Goal: Task Accomplishment & Management: Use online tool/utility

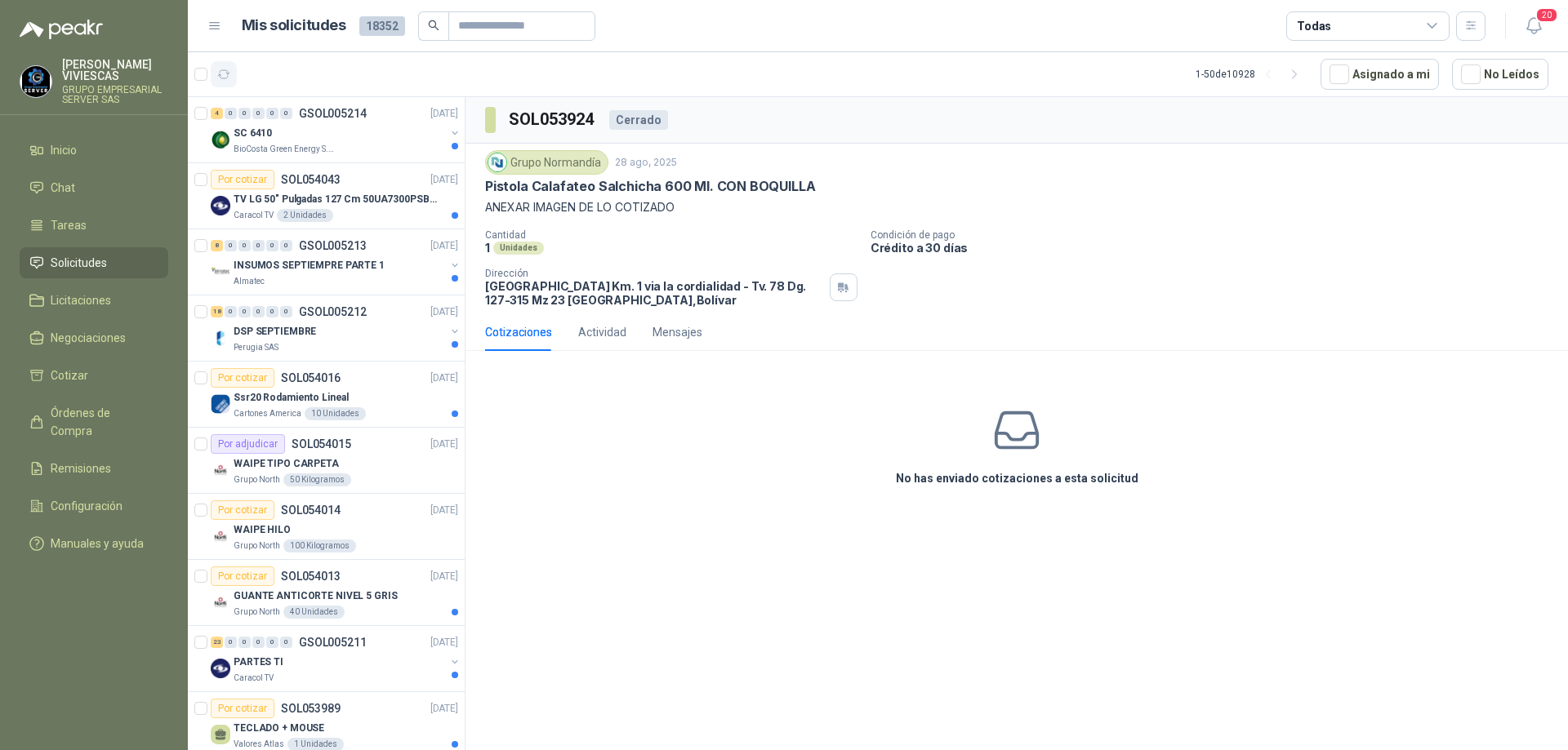
click at [221, 77] on icon "button" at bounding box center [224, 74] width 14 height 14
click at [280, 135] on div "SC 6410" at bounding box center [340, 133] width 211 height 20
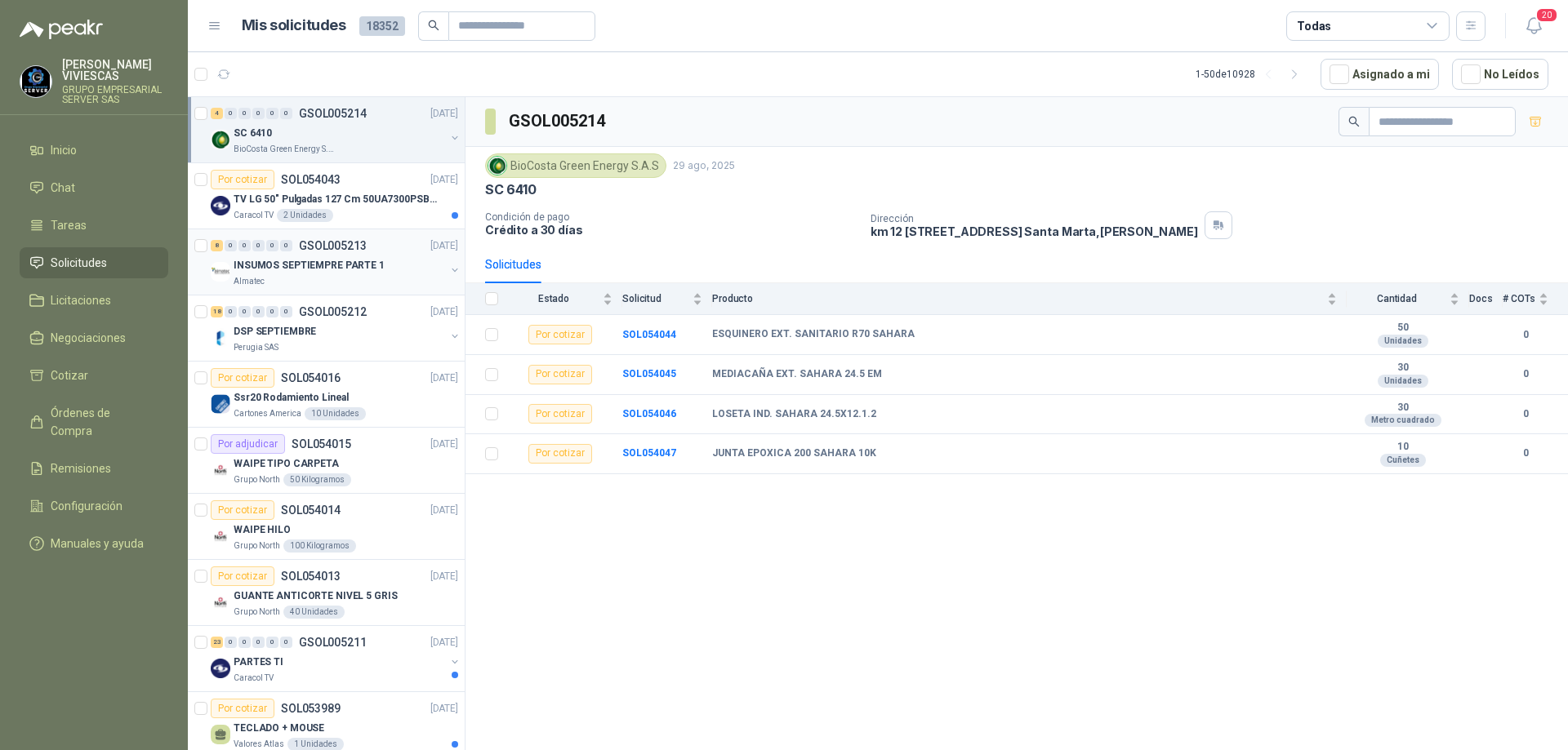
click at [318, 269] on p "INSUMOS SEPTIEMPRE PARTE 1" at bounding box center [309, 265] width 151 height 16
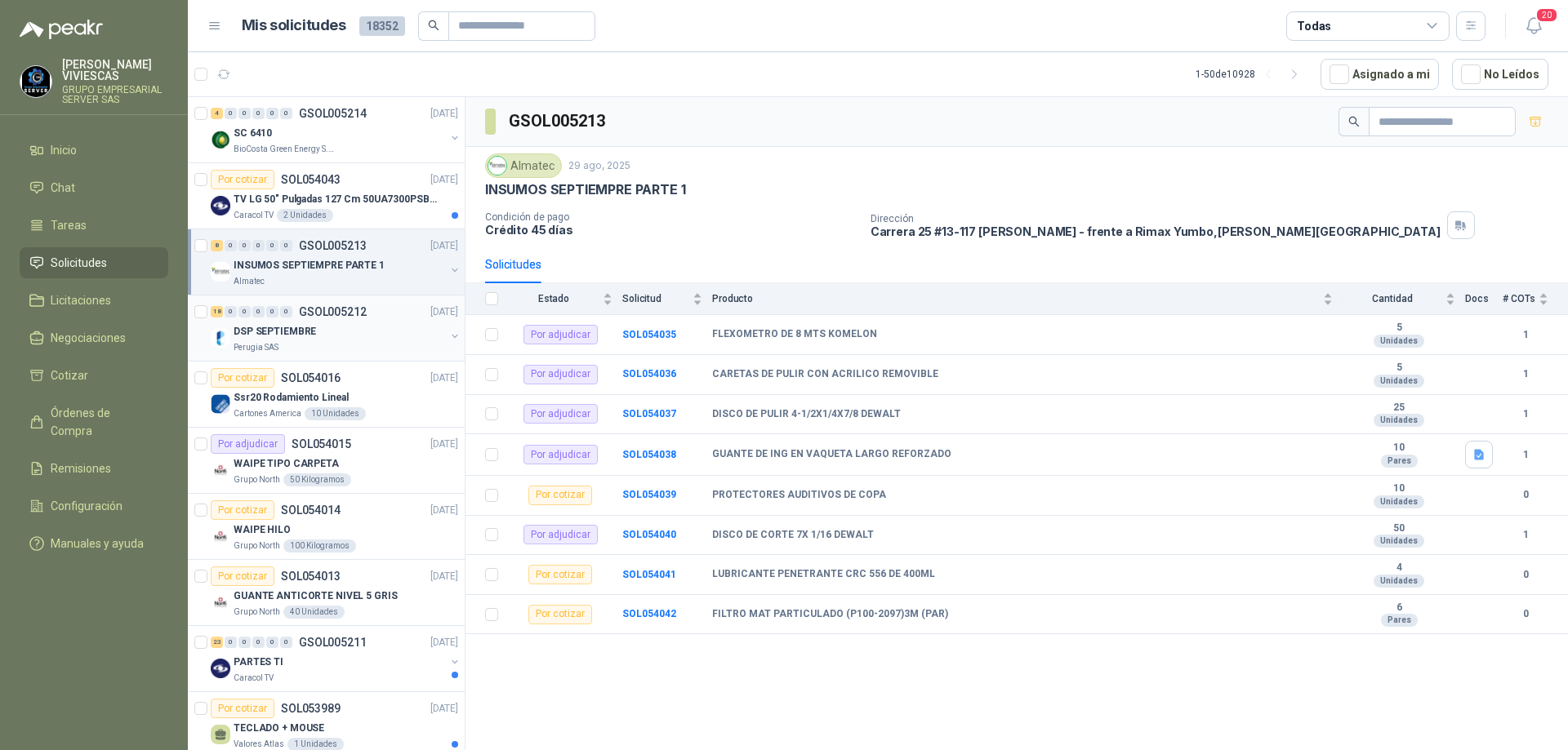
click at [348, 323] on div "DSP SEPTIEMBRE" at bounding box center [340, 331] width 211 height 20
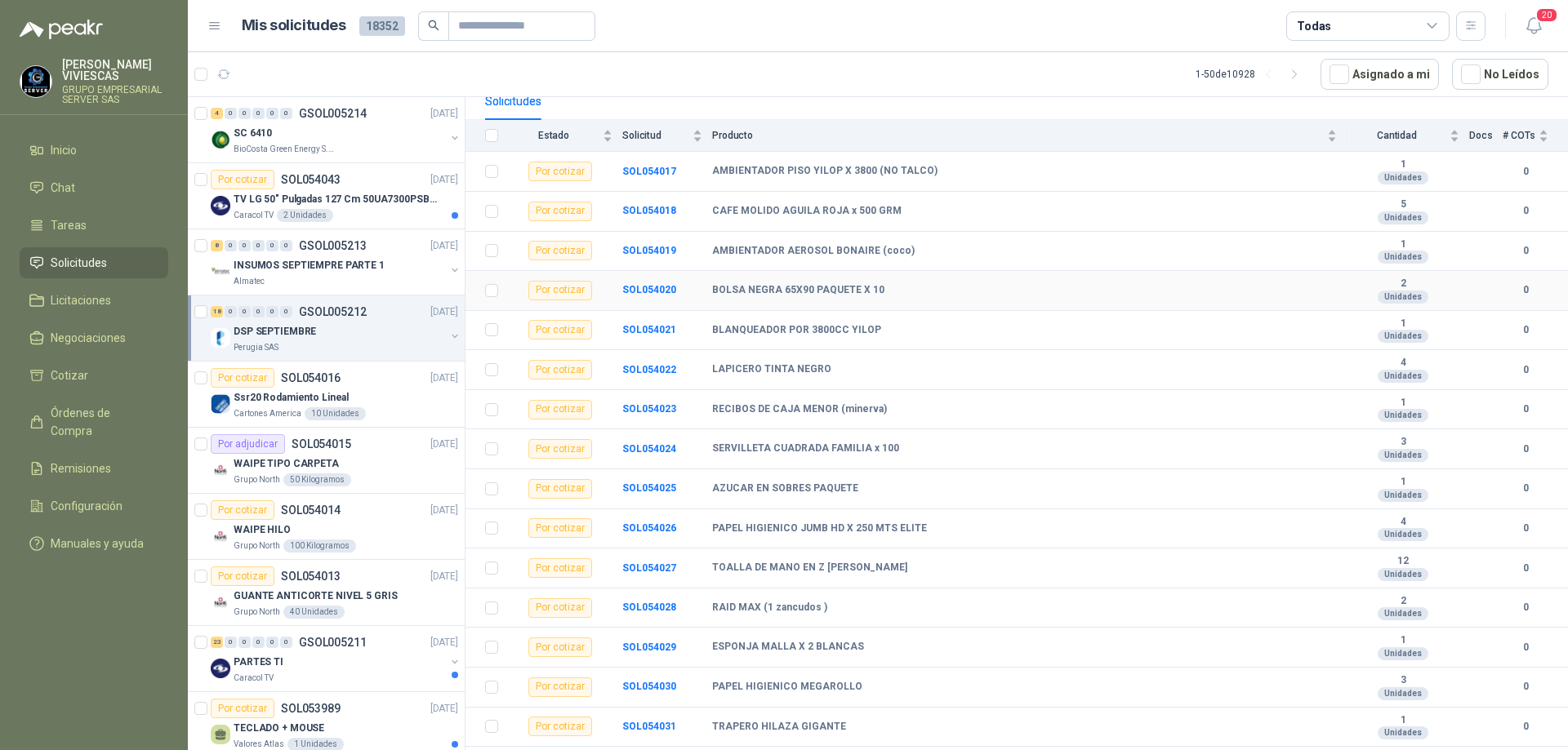
scroll to position [273, 0]
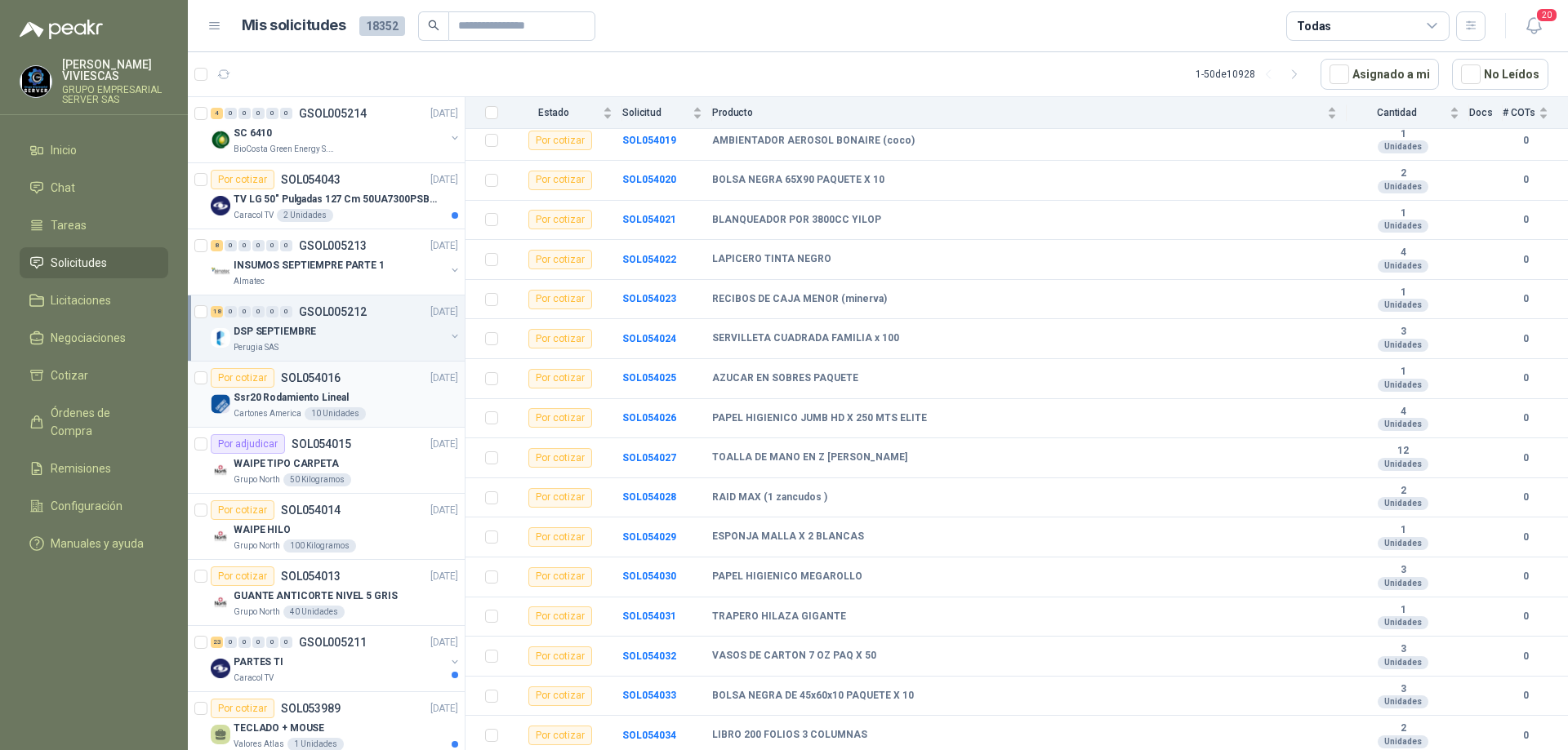
click at [394, 400] on div "Ssr20 Rodamiento Lineal" at bounding box center [346, 398] width 225 height 20
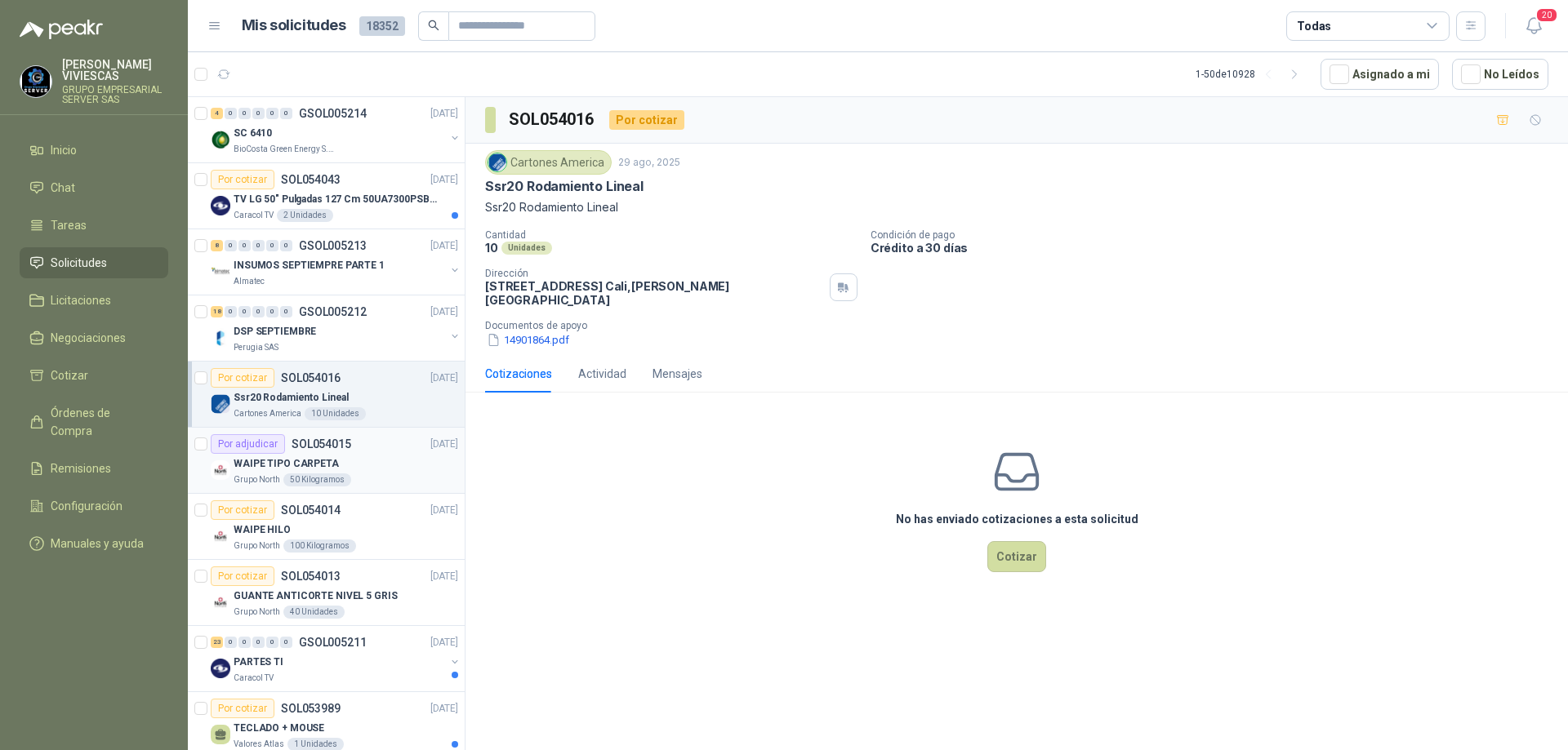
click at [404, 474] on div "Grupo North 50 Kilogramos" at bounding box center [346, 480] width 225 height 13
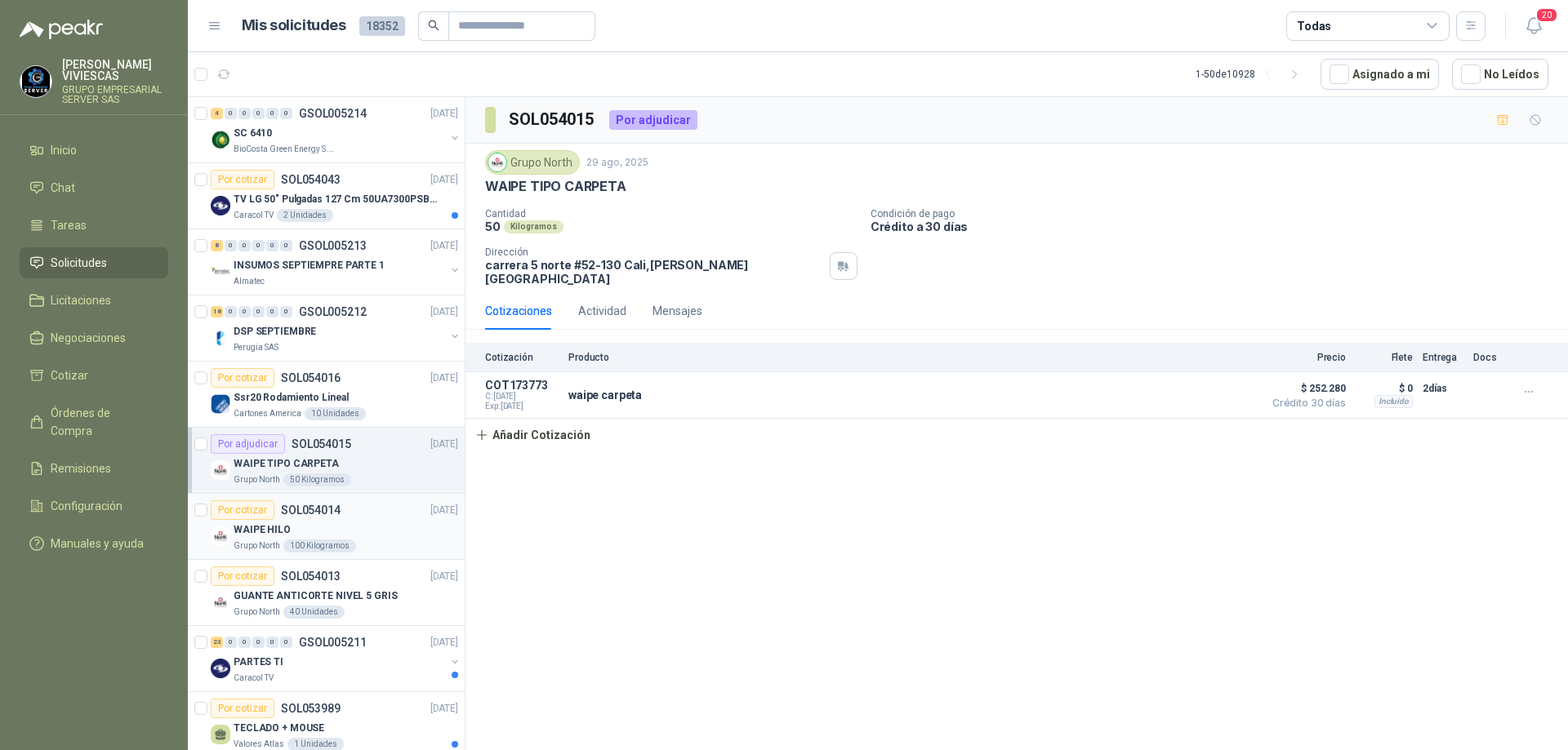
click at [376, 538] on div "WAIPE HILO" at bounding box center [346, 530] width 225 height 20
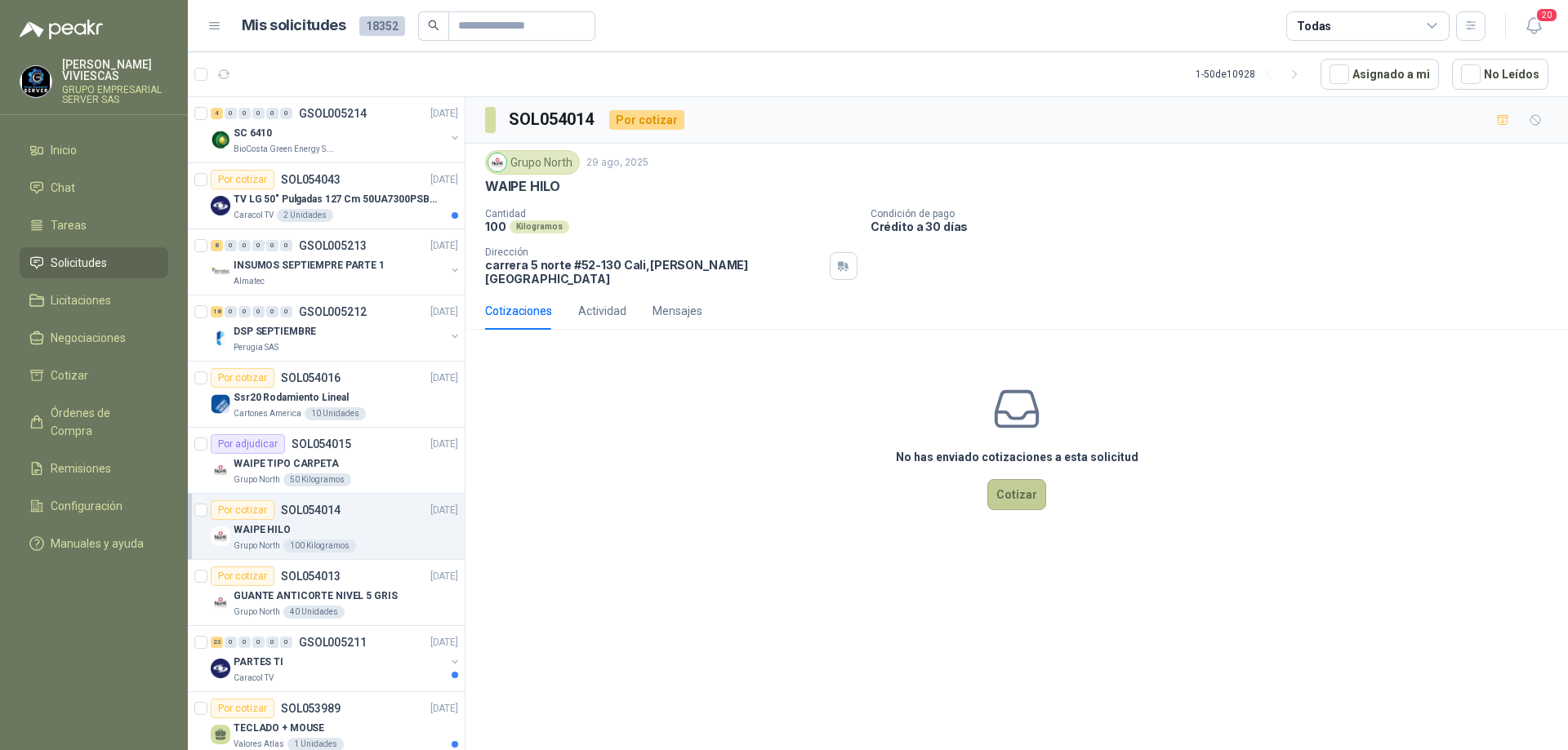
click at [1018, 481] on button "Cotizar" at bounding box center [1016, 495] width 59 height 31
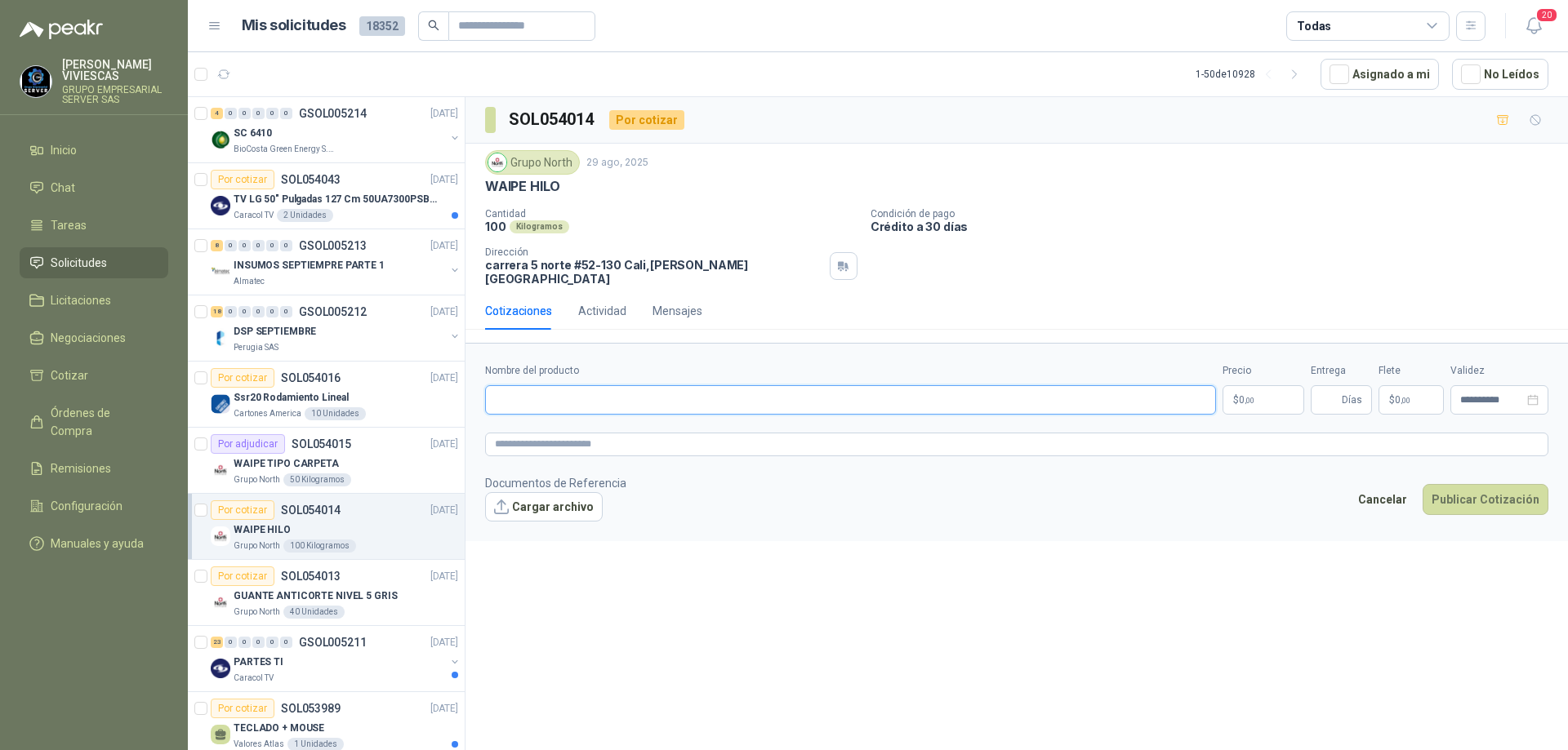
click at [594, 386] on input "Nombre del producto" at bounding box center [850, 401] width 731 height 30
drag, startPoint x: 571, startPoint y: 184, endPoint x: 476, endPoint y: 183, distance: 95.0
click at [476, 183] on div "Grupo North [DATE] WAIPE HILO Cantidad 100 Kilogramos Condición de pago Crédito…" at bounding box center [1016, 218] width 1103 height 149
copy p "WAIPE HILO"
click at [1245, 387] on body "[PERSON_NAME] GRUPO EMPRESARIAL SERVER SAS Inicio Chat Tareas Solicitudes Licit…" at bounding box center [784, 375] width 1568 height 750
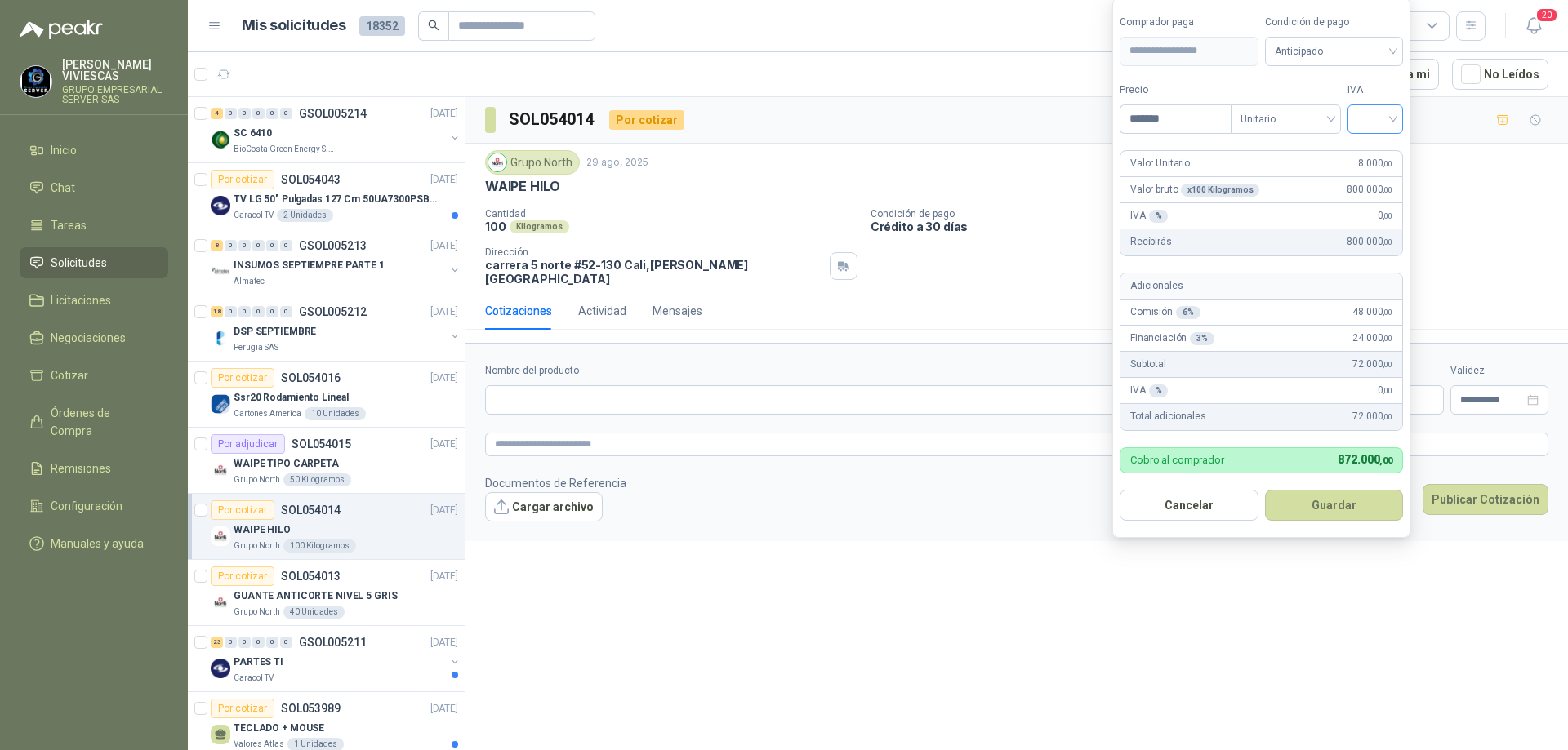
type input "*******"
click at [1390, 118] on input "search" at bounding box center [1375, 118] width 36 height 25
click at [1390, 150] on div "19%" at bounding box center [1379, 153] width 31 height 18
click at [1376, 55] on span "Anticipado" at bounding box center [1337, 51] width 121 height 25
click at [1342, 109] on div "Crédito a 30 días" at bounding box center [1337, 112] width 114 height 18
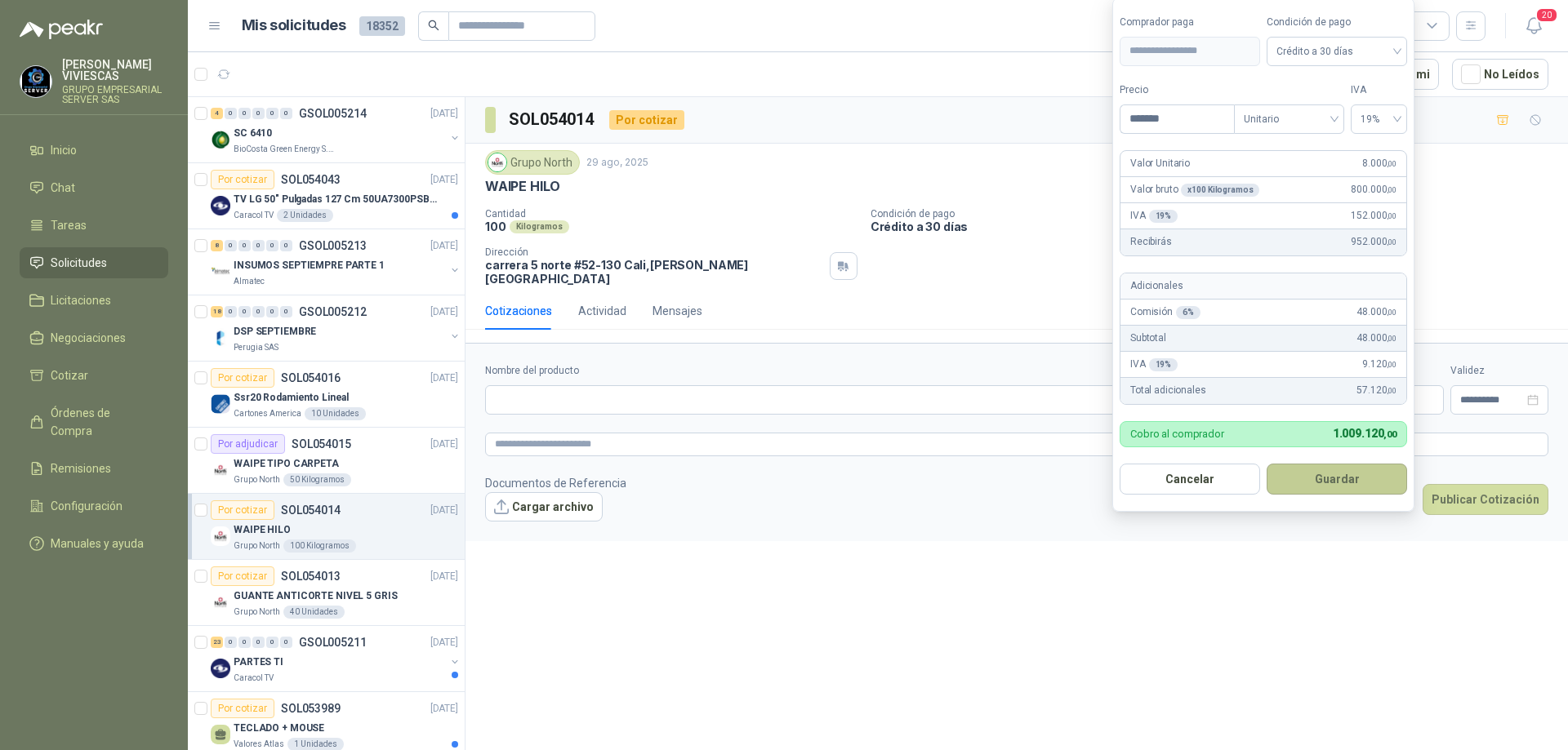
click at [1334, 475] on button "Guardar" at bounding box center [1337, 480] width 140 height 31
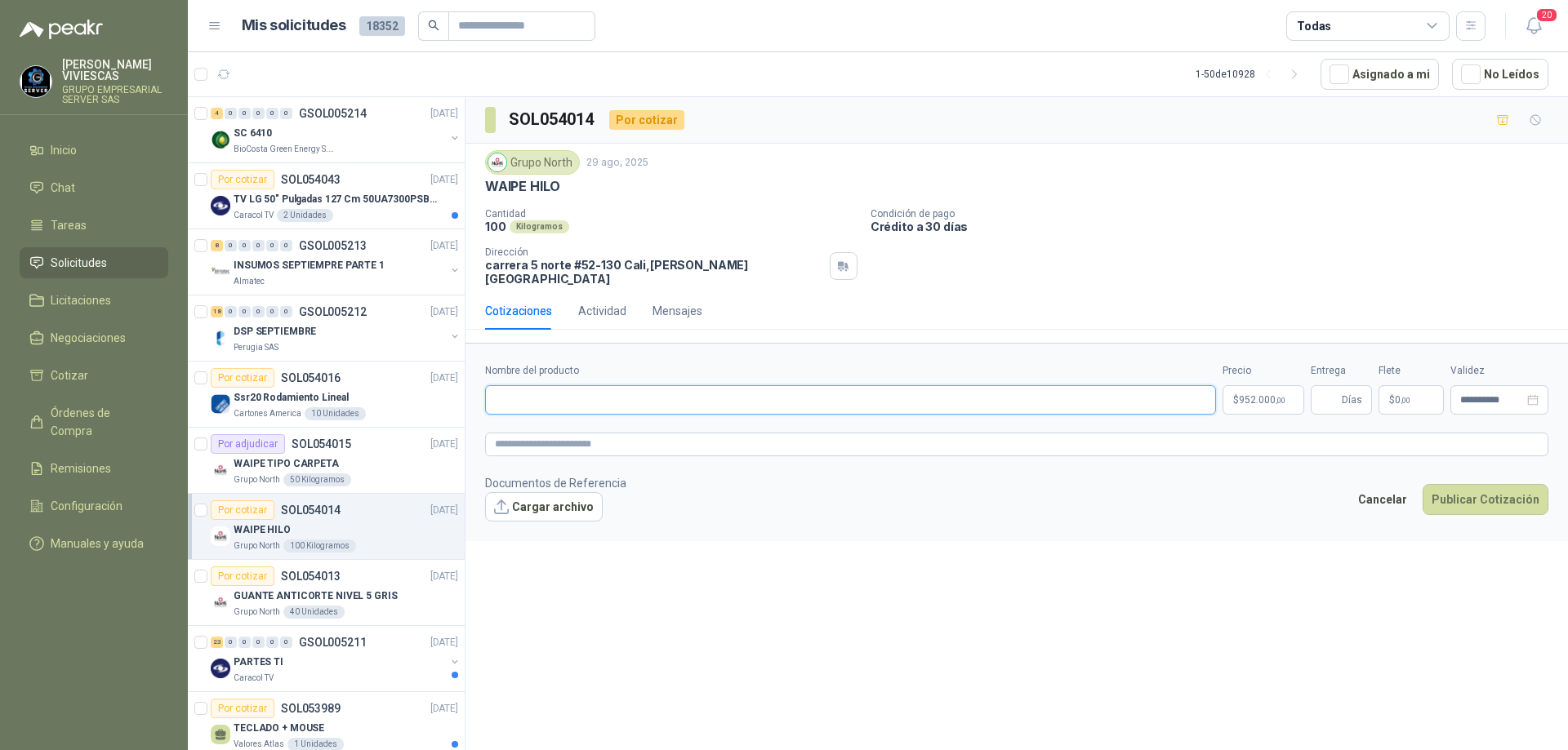
paste input "**********"
type input "**********"
click at [1323, 392] on input "Entrega" at bounding box center [1330, 401] width 18 height 28
type input "*"
click at [1456, 484] on button "Publicar Cotización" at bounding box center [1485, 500] width 126 height 31
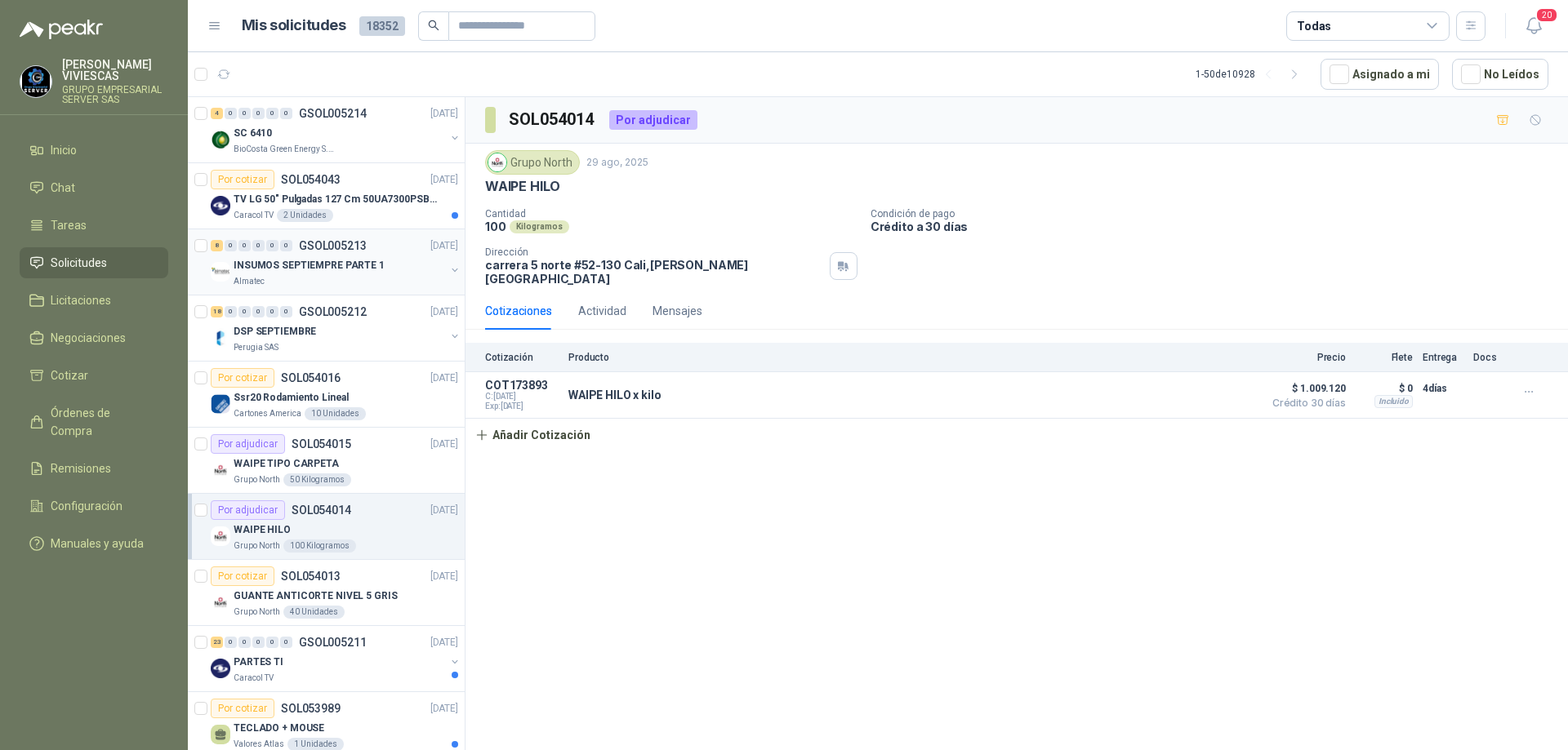
scroll to position [82, 0]
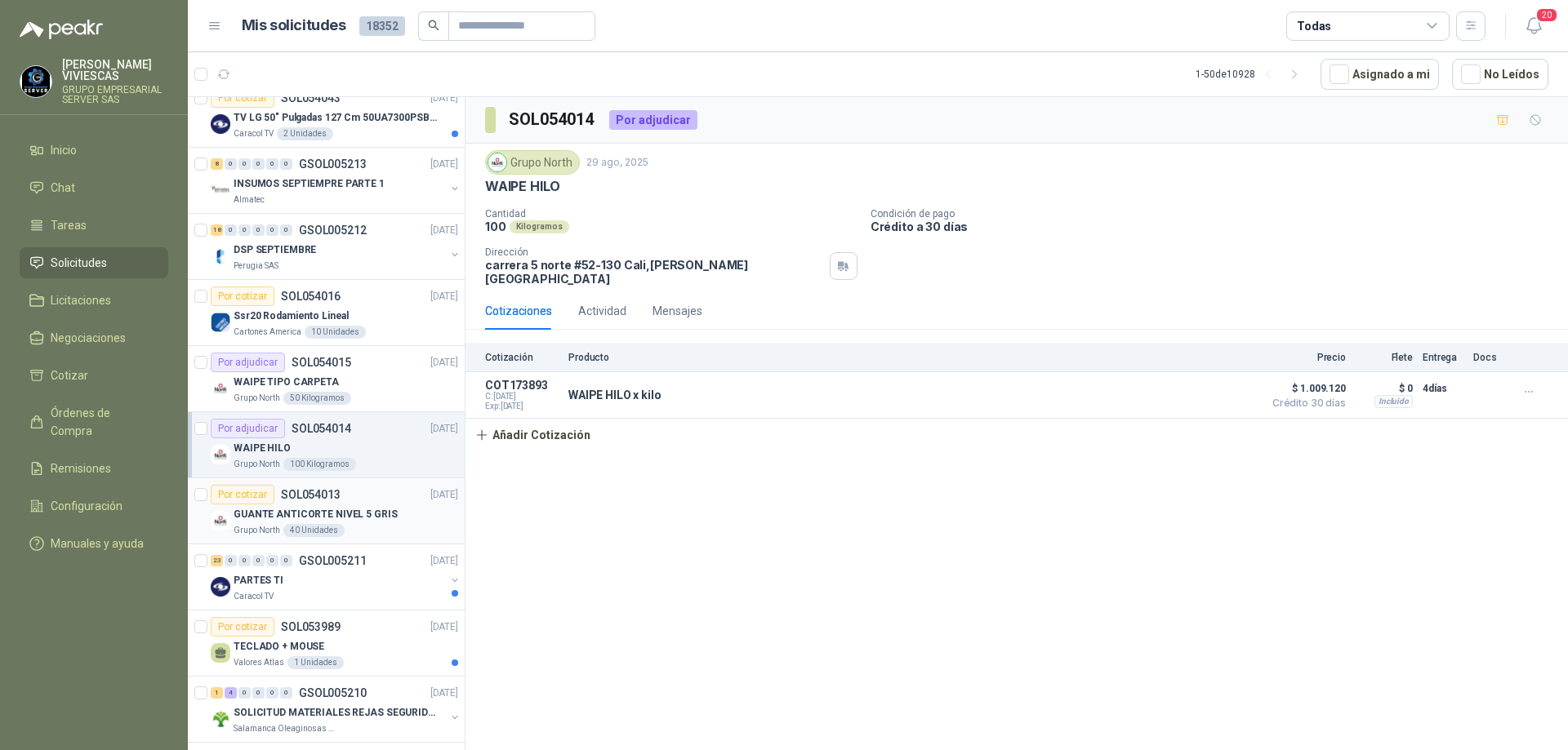
click at [361, 525] on div "Grupo North 40 Unidades" at bounding box center [346, 531] width 225 height 13
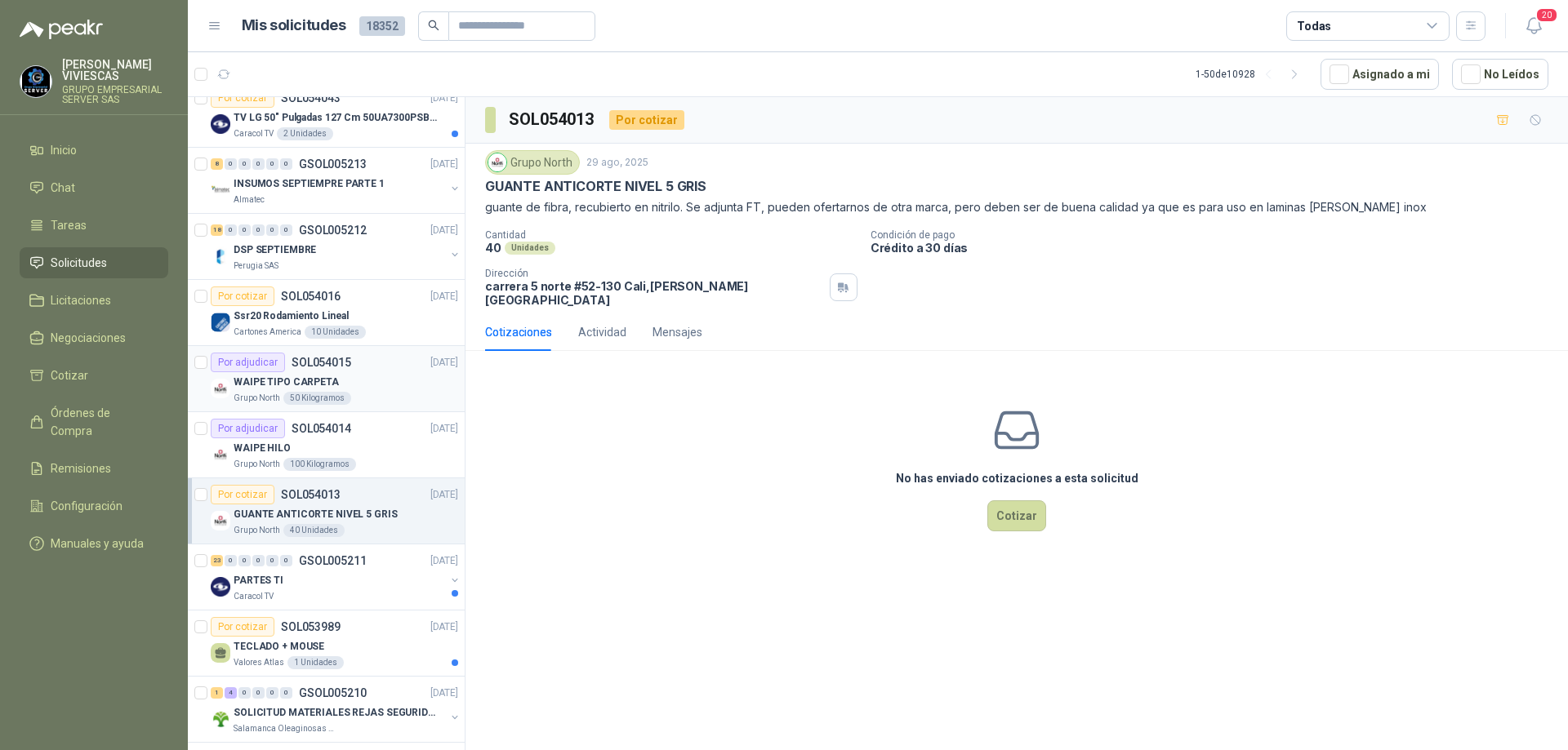
scroll to position [164, 0]
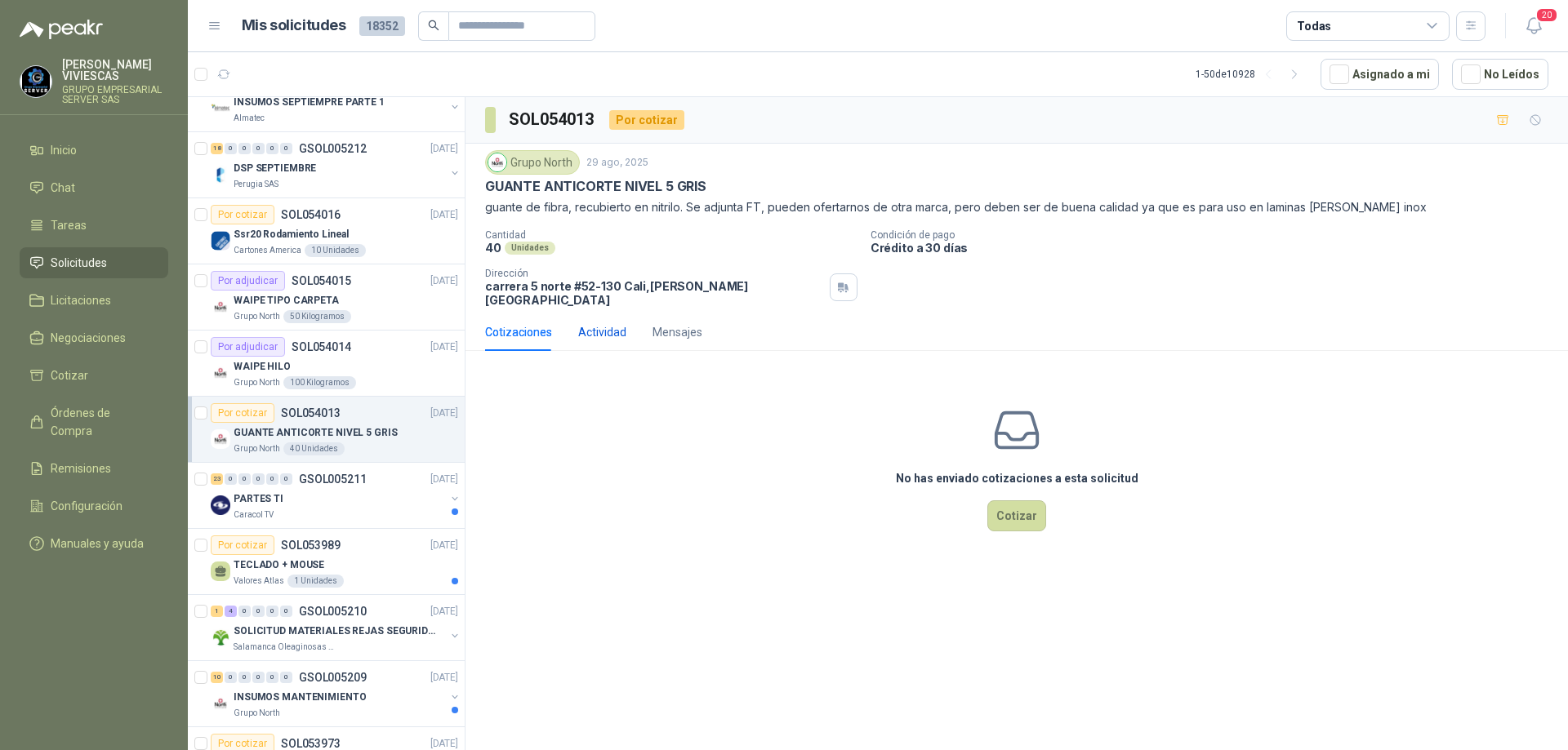
click at [611, 332] on div "Actividad" at bounding box center [602, 332] width 48 height 37
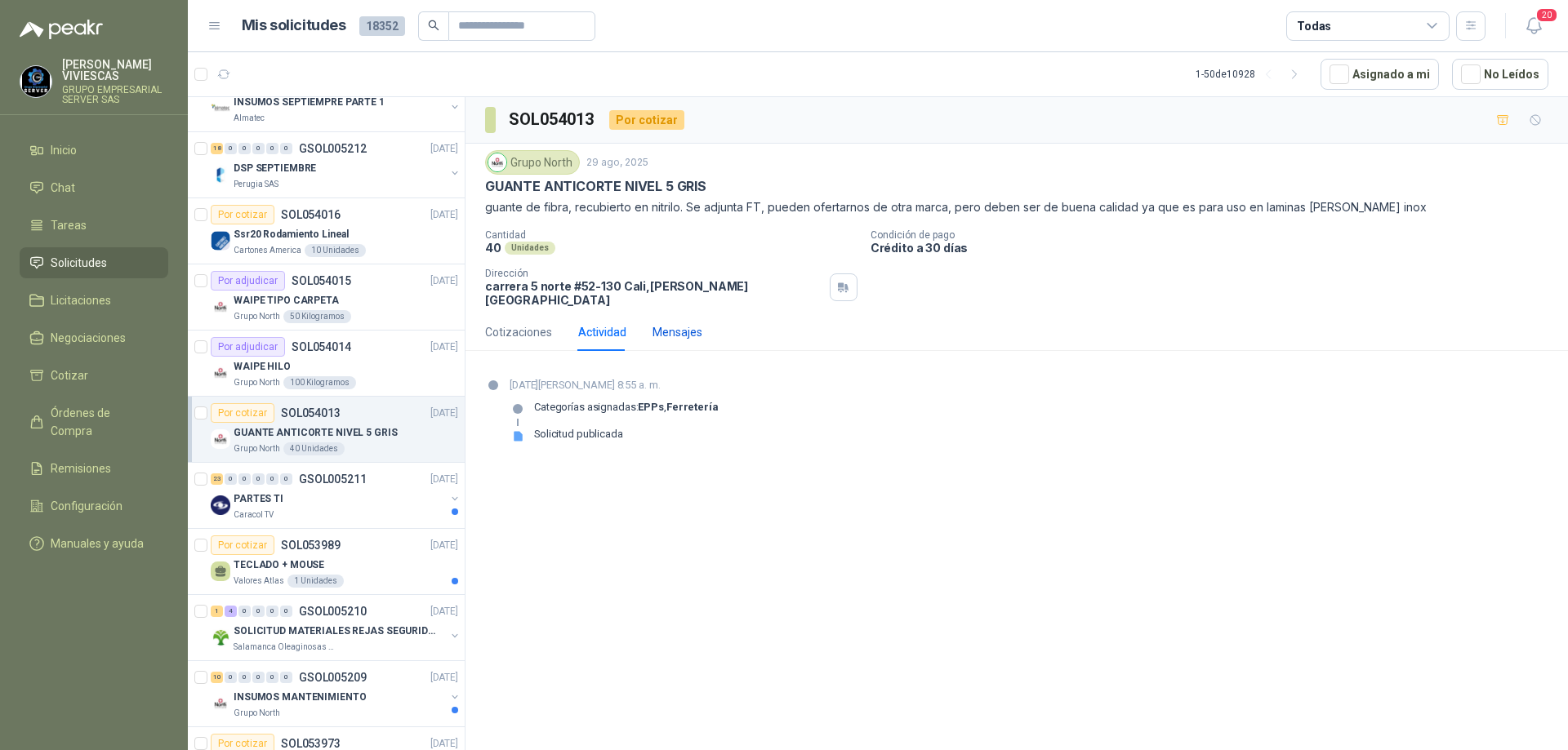
click at [674, 323] on div "Mensajes" at bounding box center [677, 332] width 50 height 18
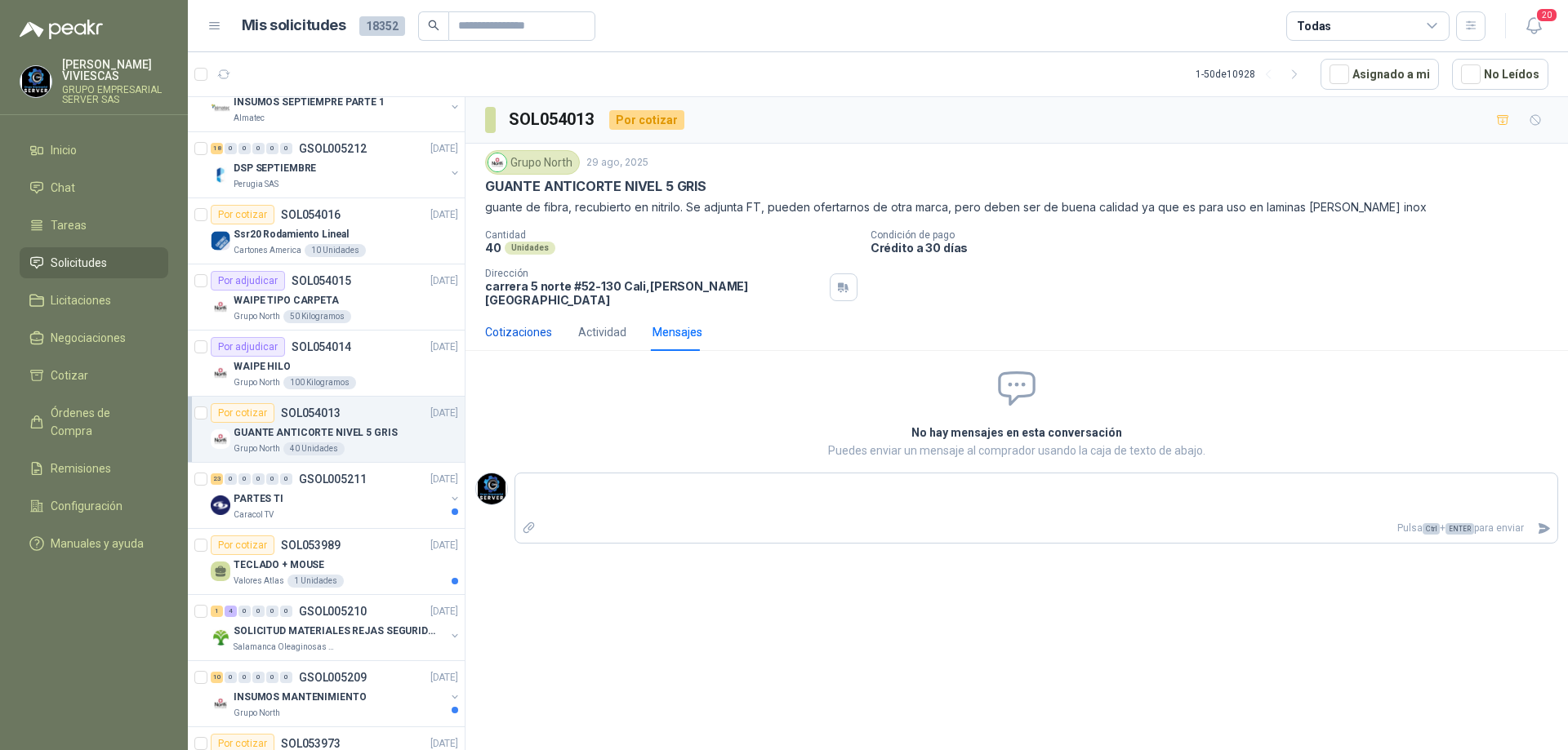
click at [530, 323] on div "Cotizaciones" at bounding box center [518, 332] width 67 height 18
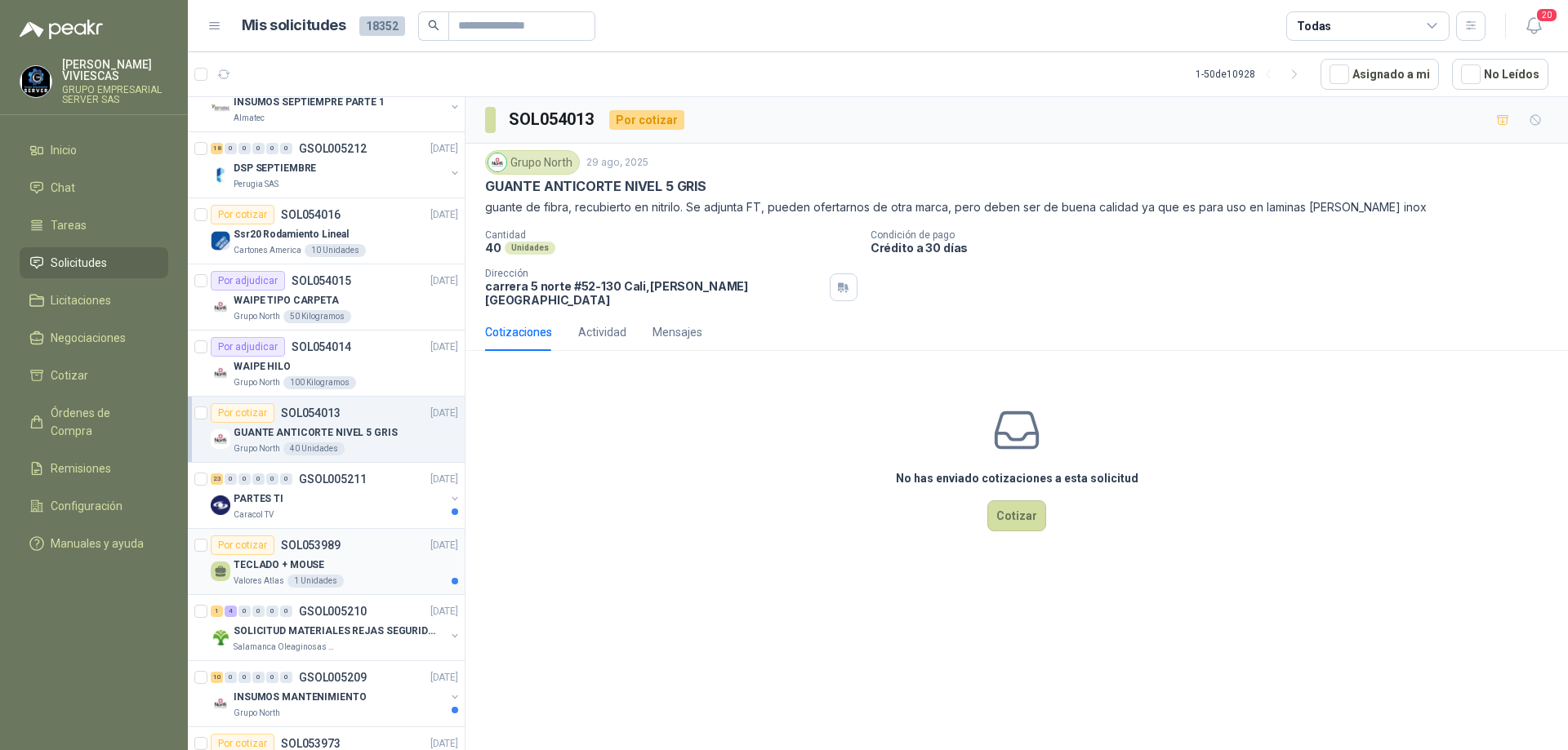
click at [363, 577] on div "Valores Atlas 1 Unidades" at bounding box center [346, 581] width 225 height 13
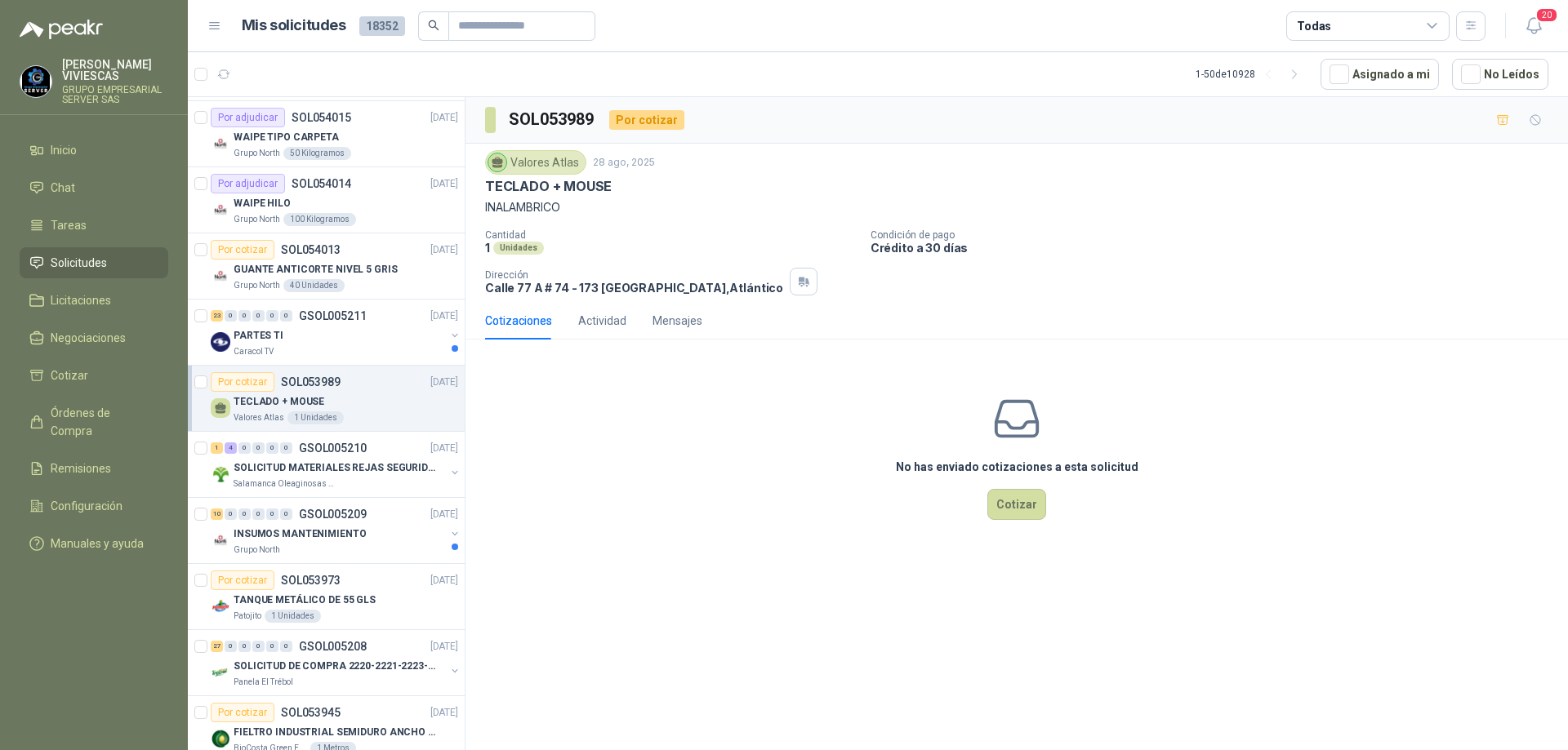
scroll to position [408, 0]
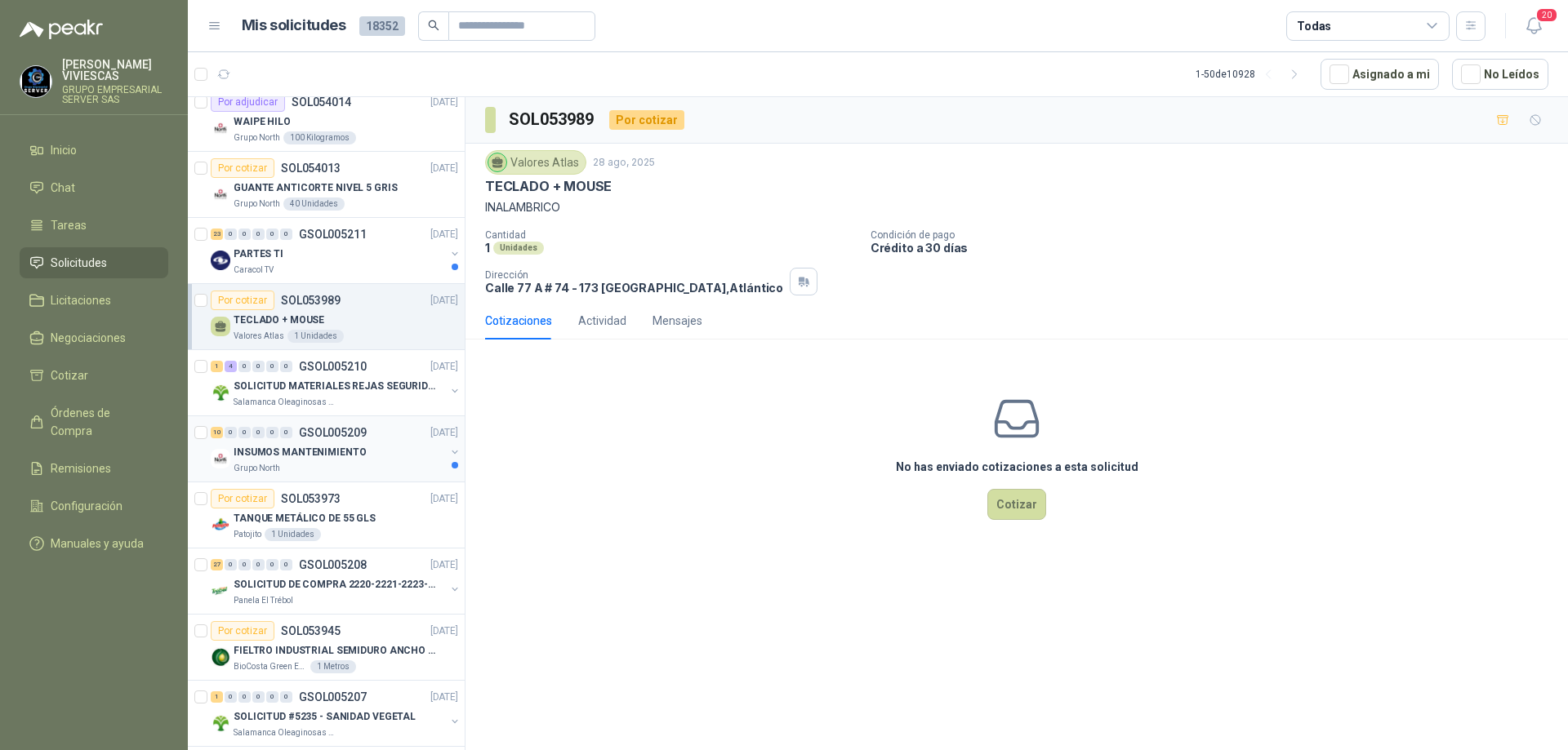
click at [368, 416] on div "10 0 0 0 0 0 GSOL005209 [DATE] INSUMOS MANTENIMIENTO Grupo North" at bounding box center [325, 449] width 277 height 66
click at [354, 398] on div "Salamanca Oleaginosas SAS" at bounding box center [340, 402] width 211 height 13
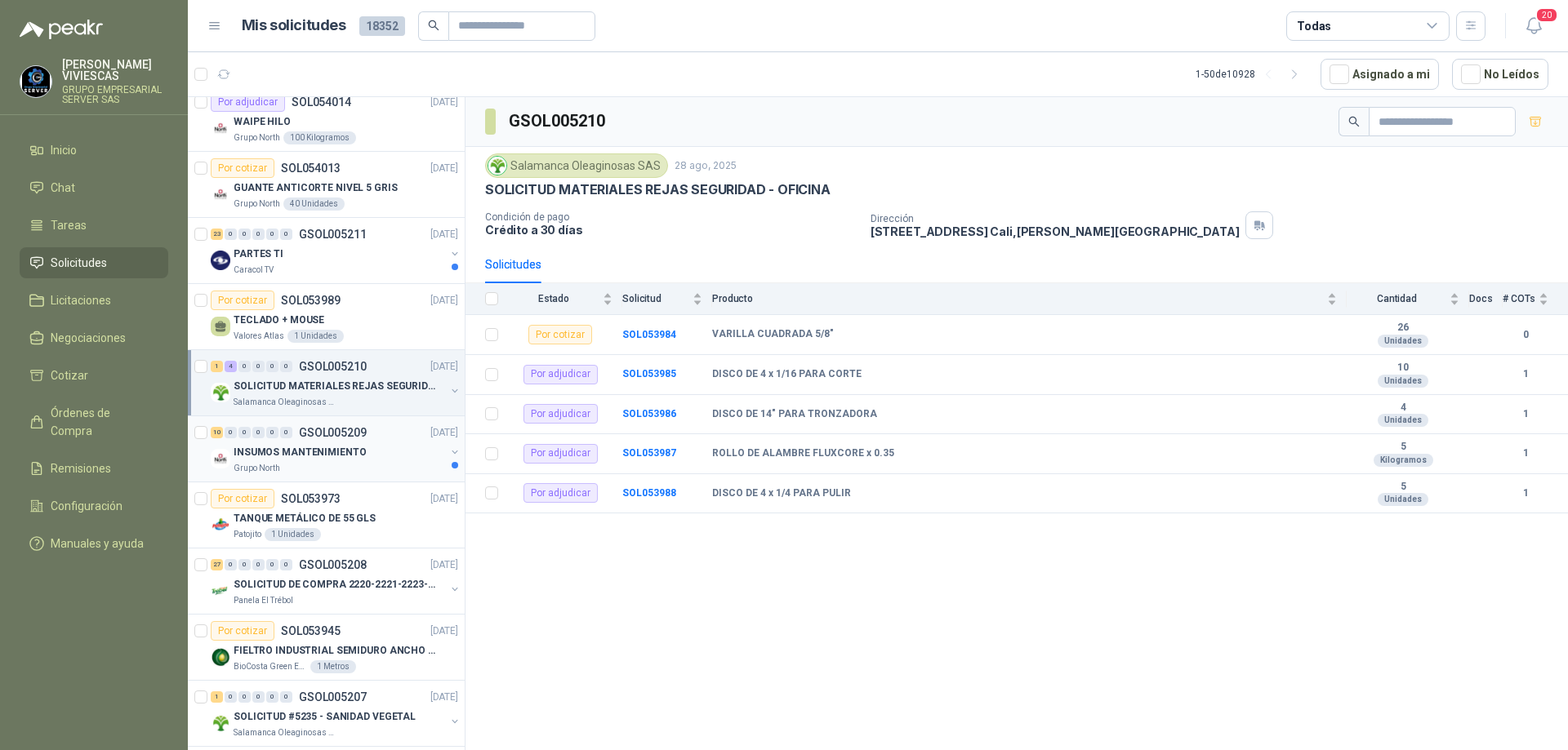
click at [319, 463] on div "Grupo North" at bounding box center [340, 469] width 211 height 13
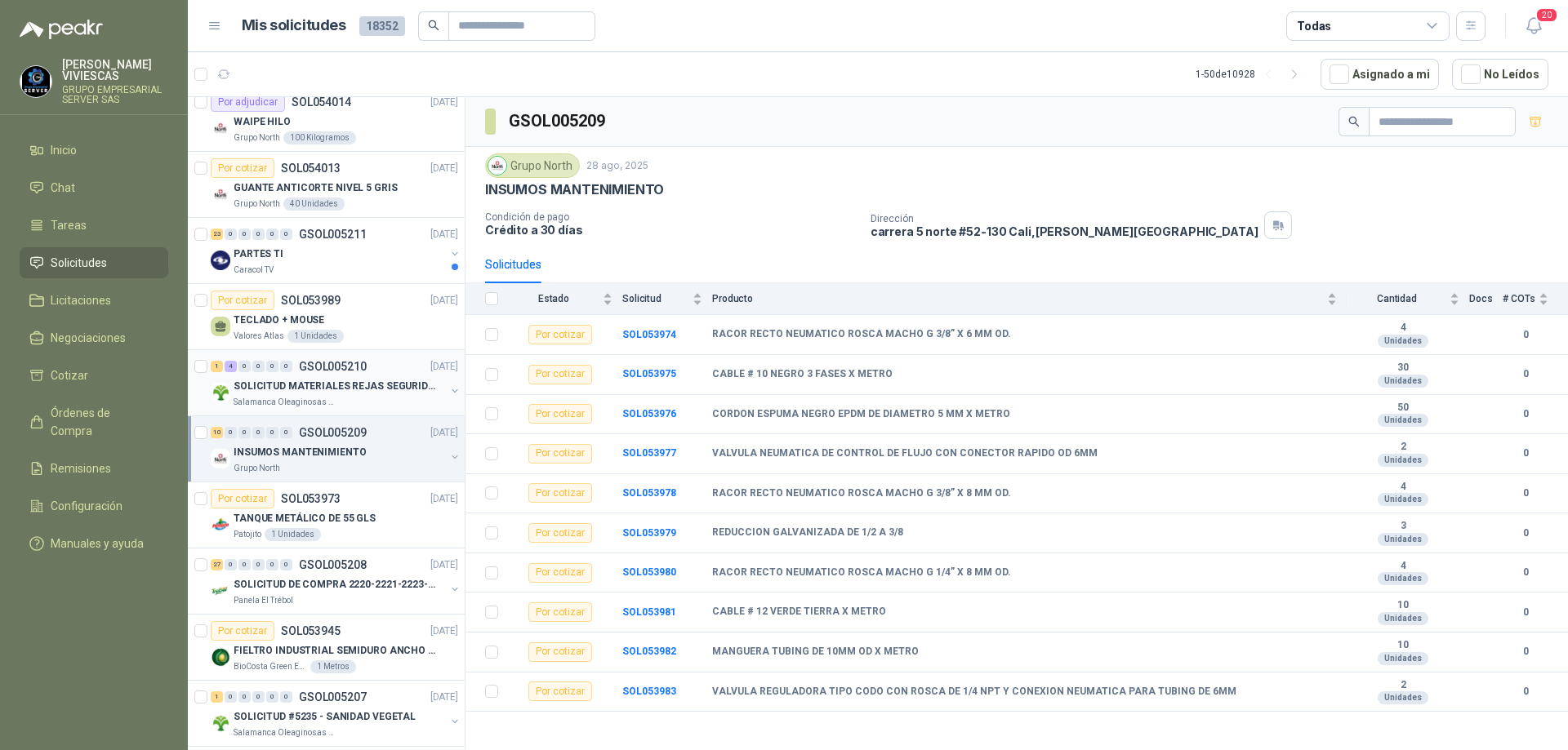
click at [321, 380] on p "SOLICITUD MATERIALES REJAS SEGURIDAD - OFICINA" at bounding box center [335, 387] width 203 height 16
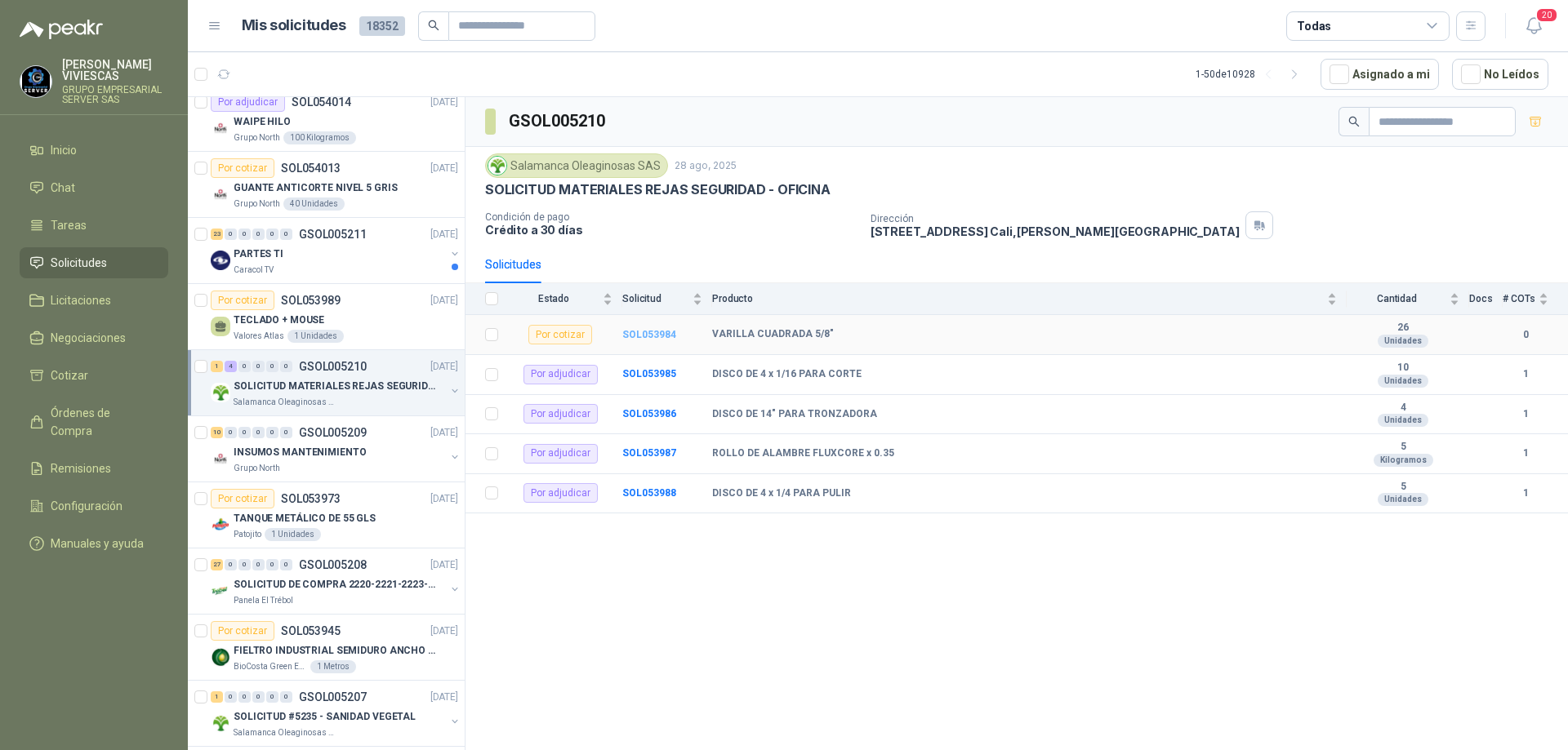
click at [642, 335] on b "SOL053984" at bounding box center [649, 335] width 54 height 12
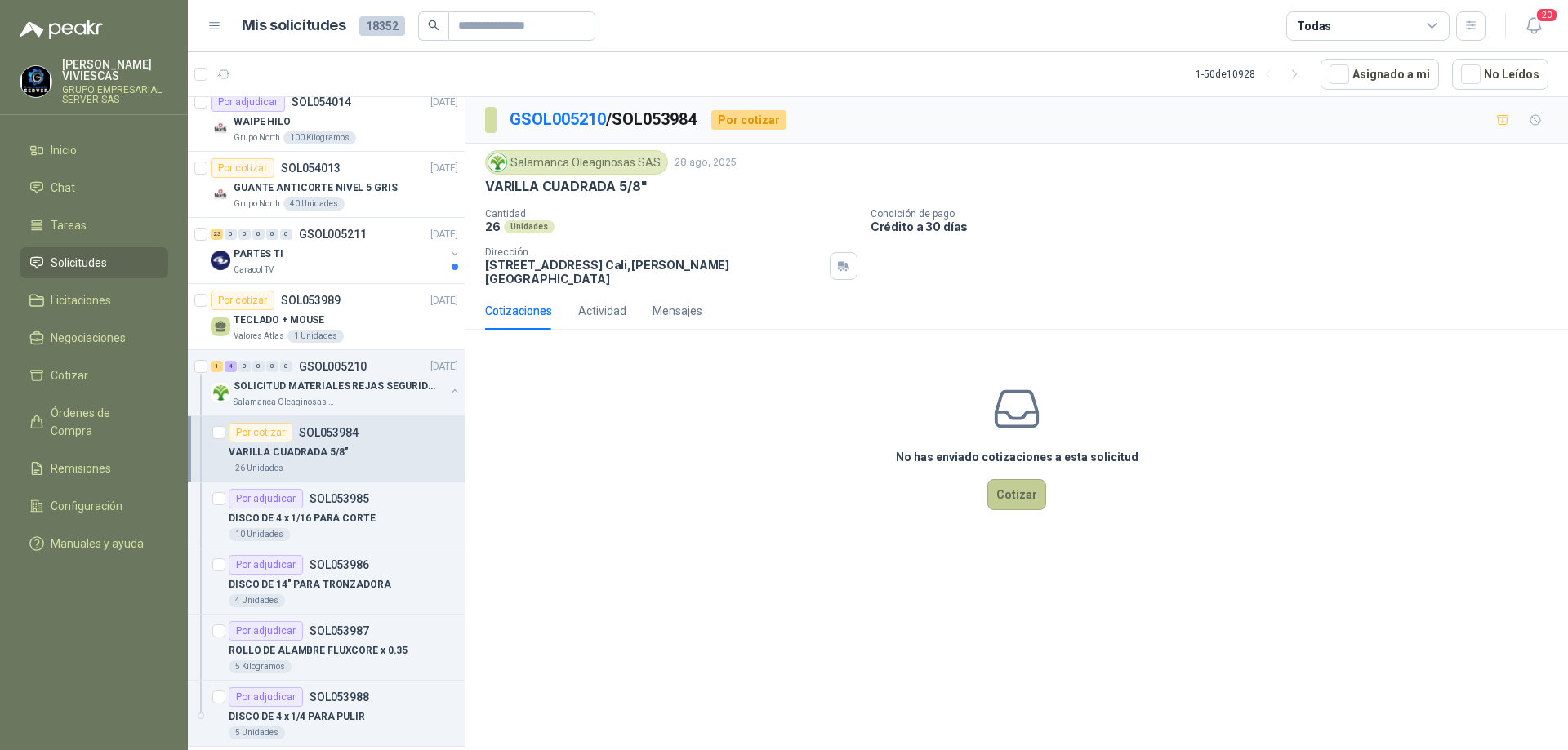
click at [1036, 479] on button "Cotizar" at bounding box center [1016, 495] width 59 height 31
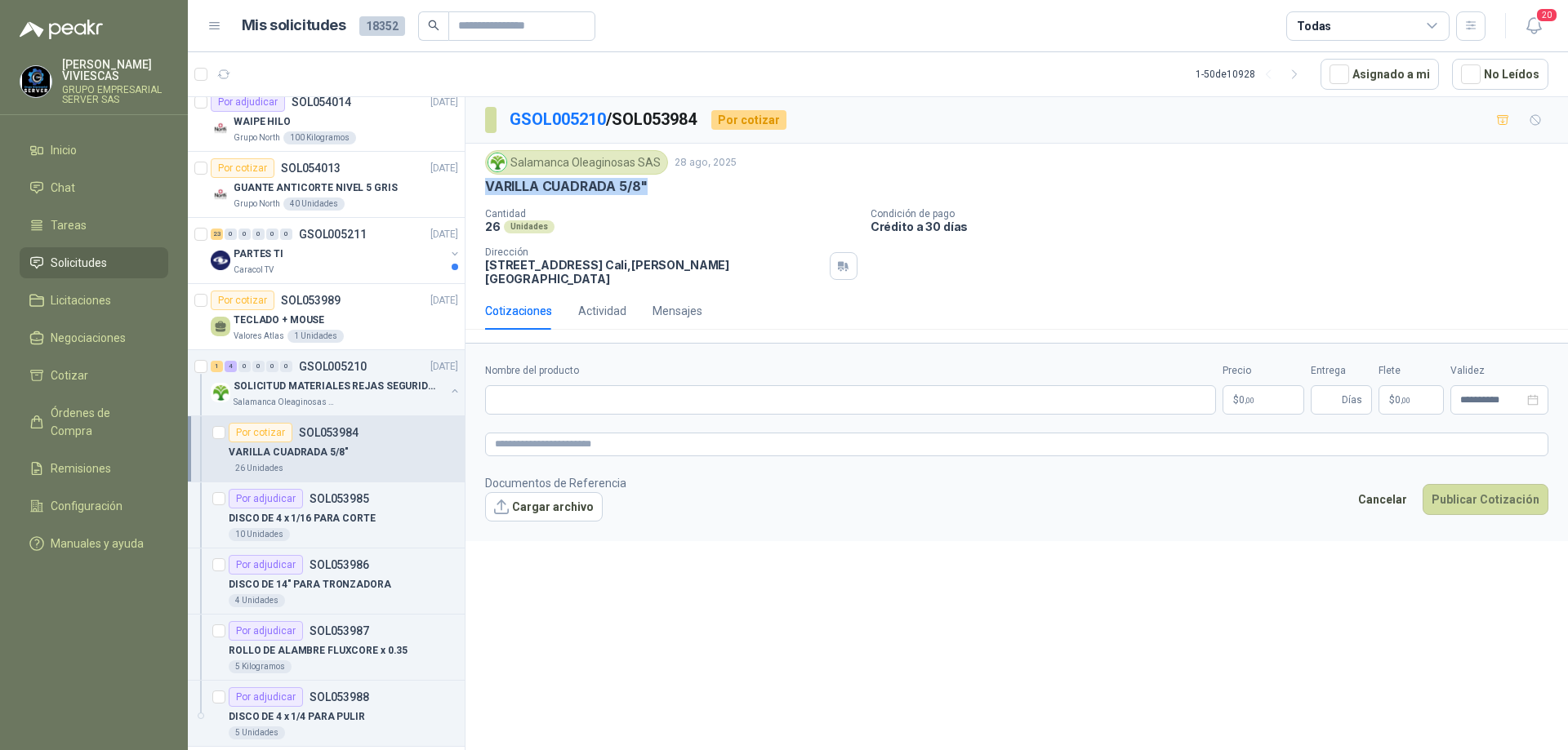
drag, startPoint x: 661, startPoint y: 189, endPoint x: 488, endPoint y: 189, distance: 173.0
click at [488, 189] on div "VARILLA CUADRADA 5/8"" at bounding box center [1016, 187] width 1063 height 17
copy p "VARILLA CUADRADA 5/8""
paste input "**********"
type input "**********"
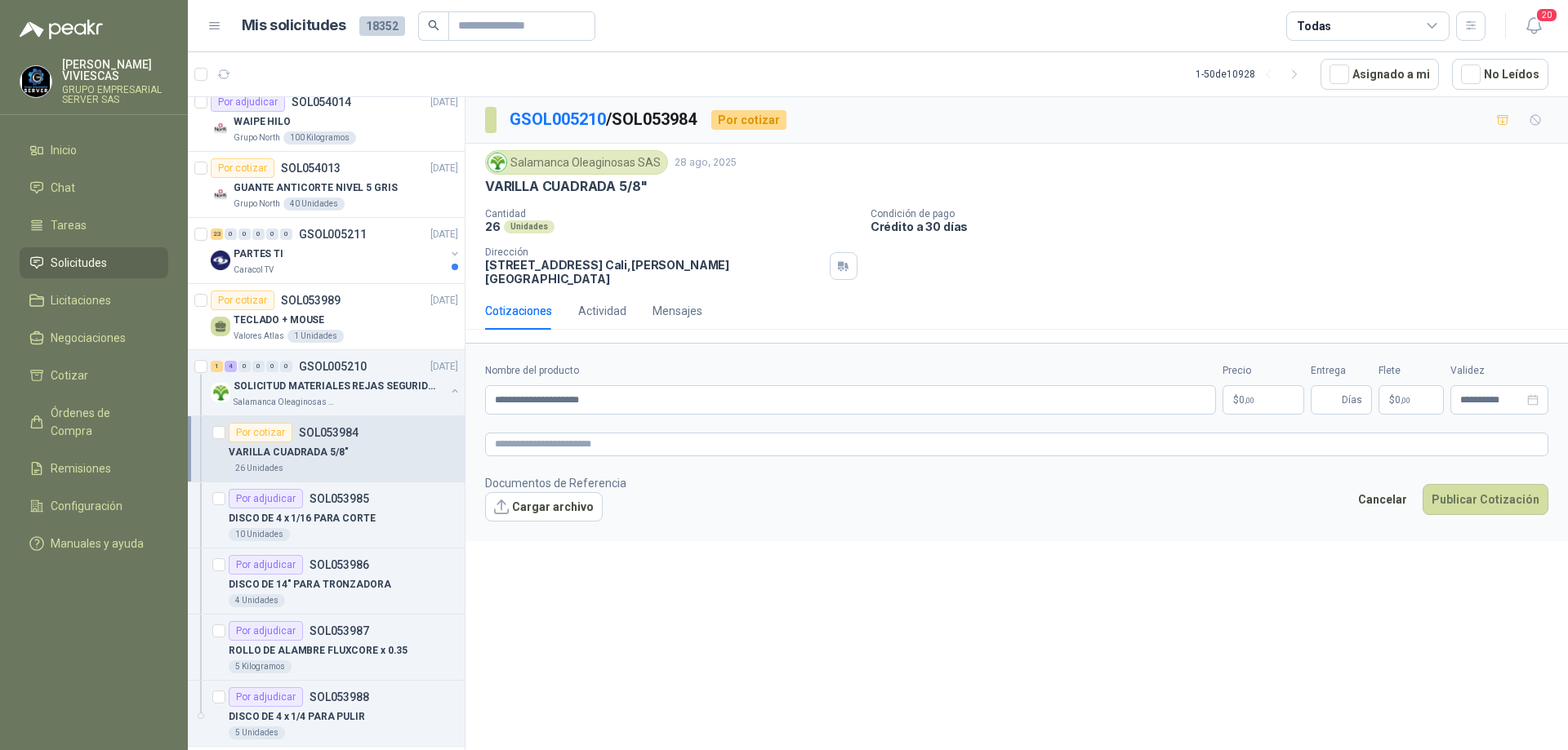
click at [1257, 387] on body "[PERSON_NAME] GRUPO EMPRESARIAL SERVER SAS Inicio Chat Tareas Solicitudes Licit…" at bounding box center [784, 375] width 1568 height 750
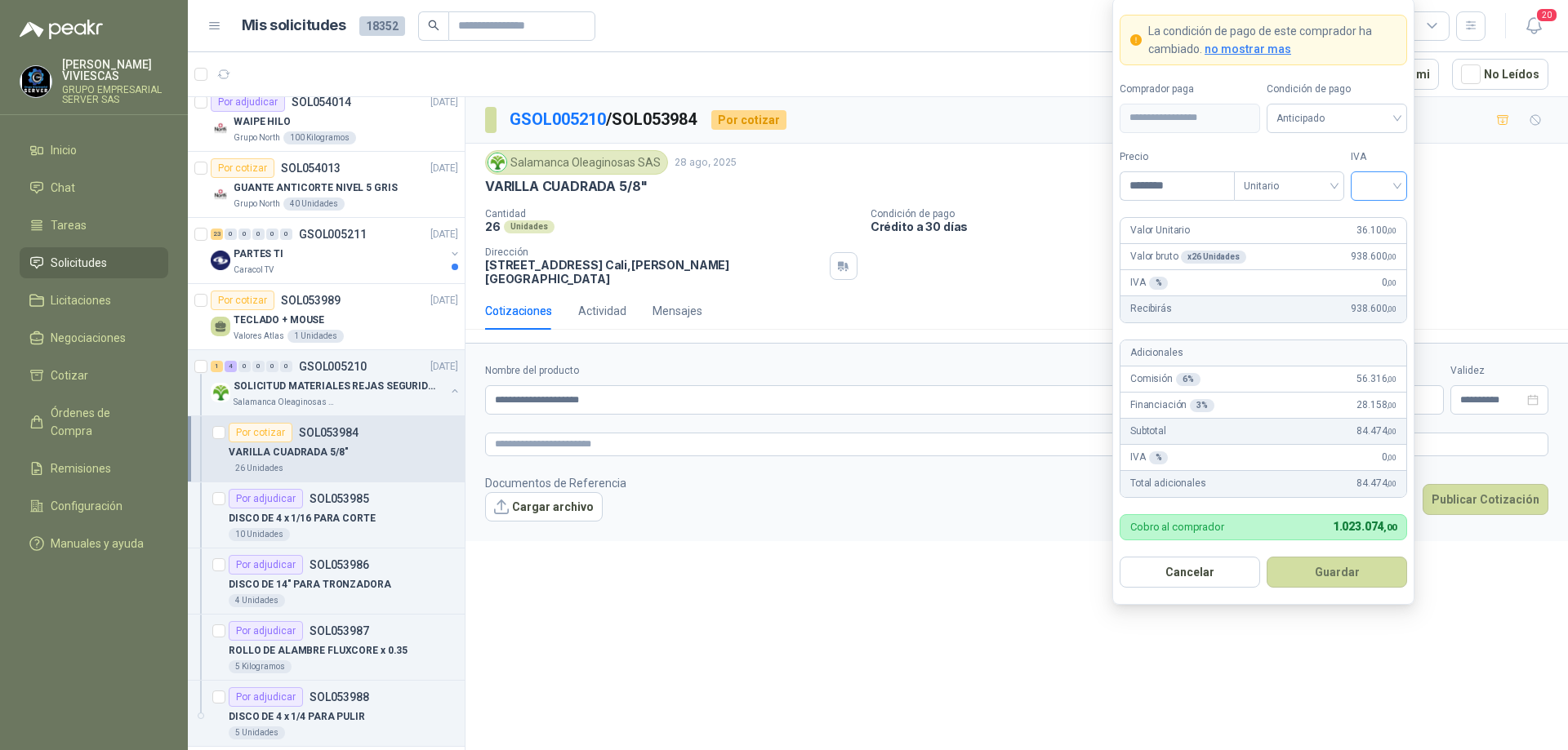
type input "********"
click at [1390, 186] on input "search" at bounding box center [1379, 185] width 36 height 25
click at [1371, 223] on div "19%" at bounding box center [1379, 220] width 31 height 18
click at [1366, 122] on span "Anticipado" at bounding box center [1337, 119] width 121 height 25
click at [1338, 182] on div "Crédito a 30 días" at bounding box center [1337, 178] width 114 height 18
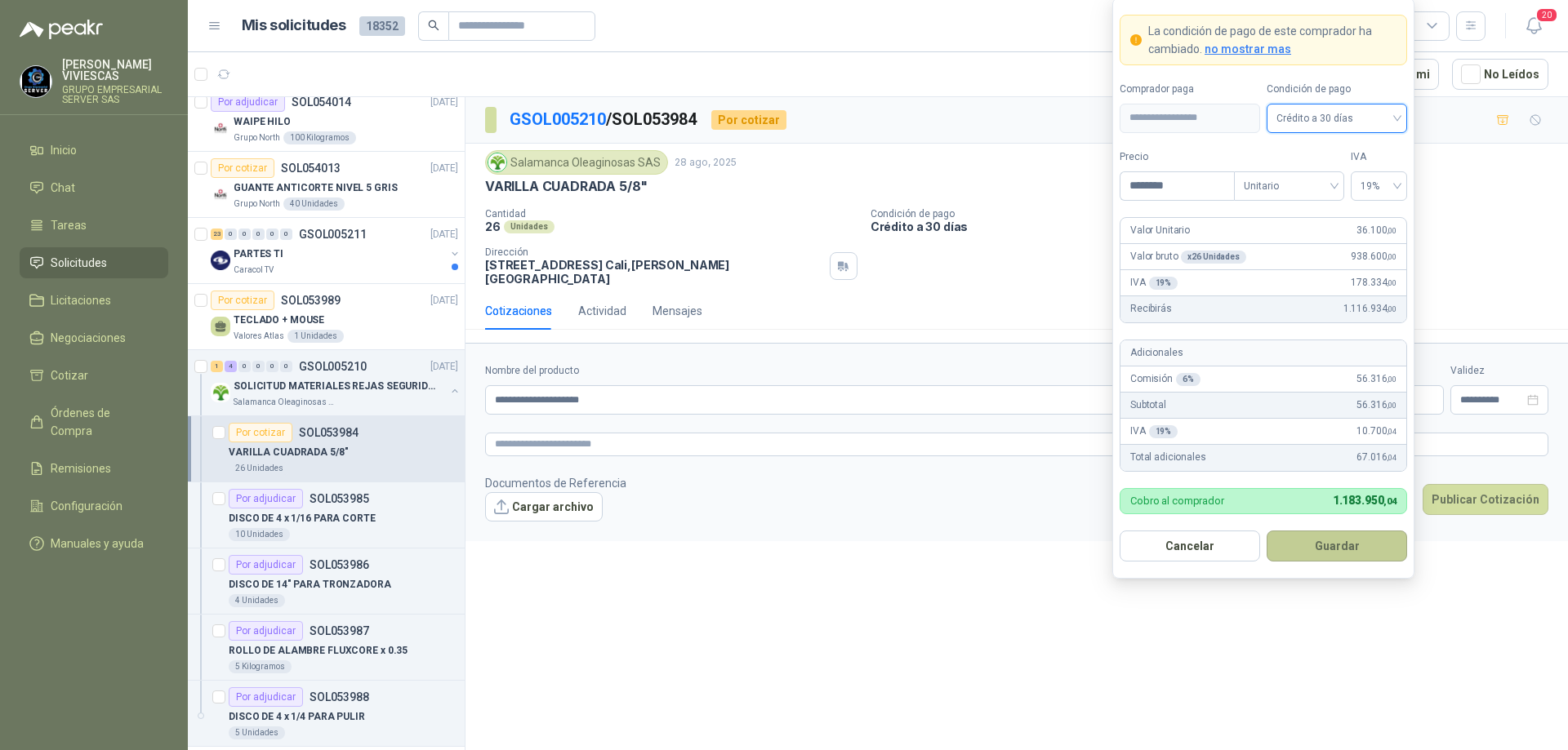
click at [1323, 543] on button "Guardar" at bounding box center [1337, 547] width 140 height 31
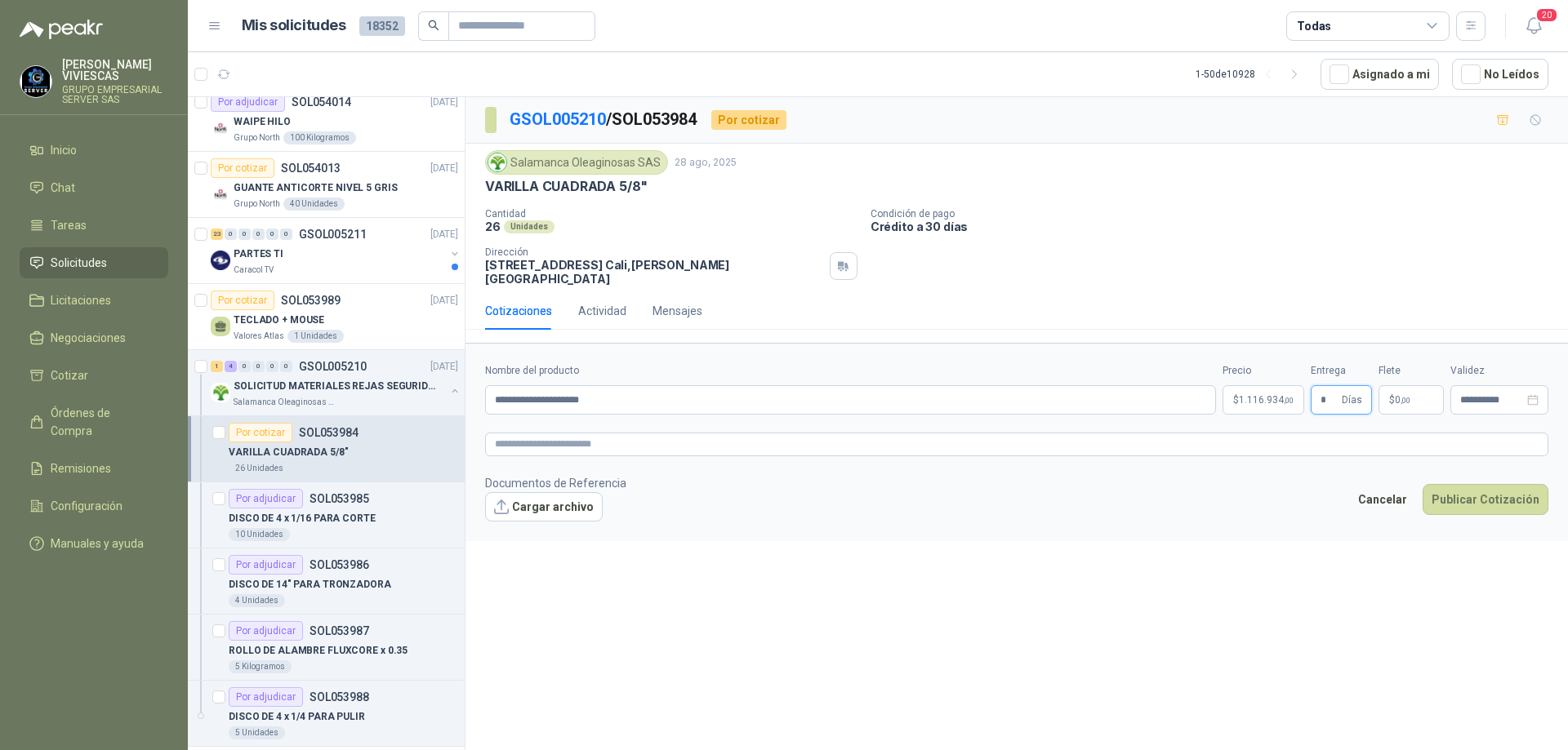
type input "*"
click at [1470, 510] on div "Cancelar Publicar Cotización" at bounding box center [1448, 502] width 199 height 37
click at [1483, 488] on button "Publicar Cotización" at bounding box center [1485, 500] width 126 height 31
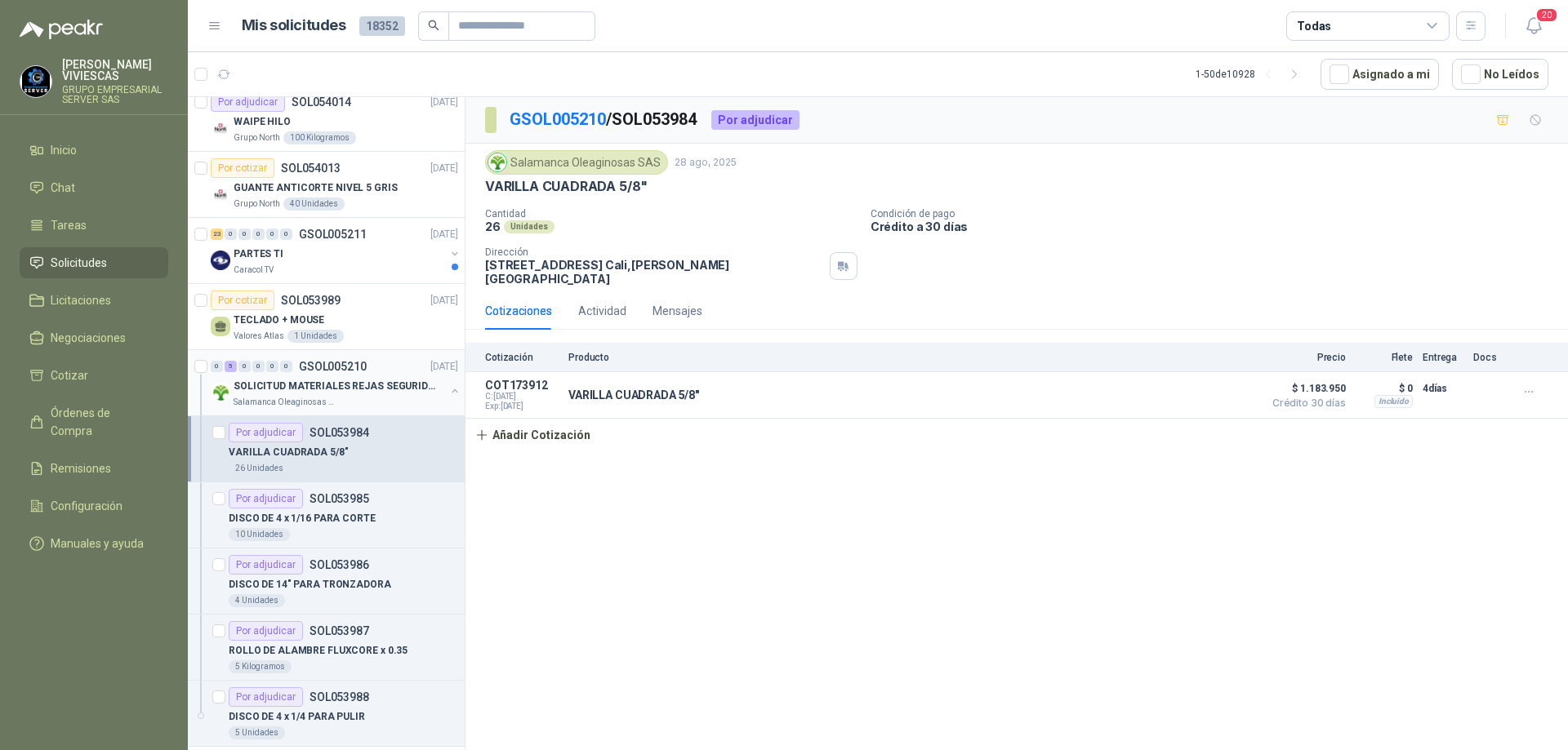
click at [367, 386] on p "SOLICITUD MATERIALES REJAS SEGURIDAD - OFICINA" at bounding box center [335, 387] width 203 height 16
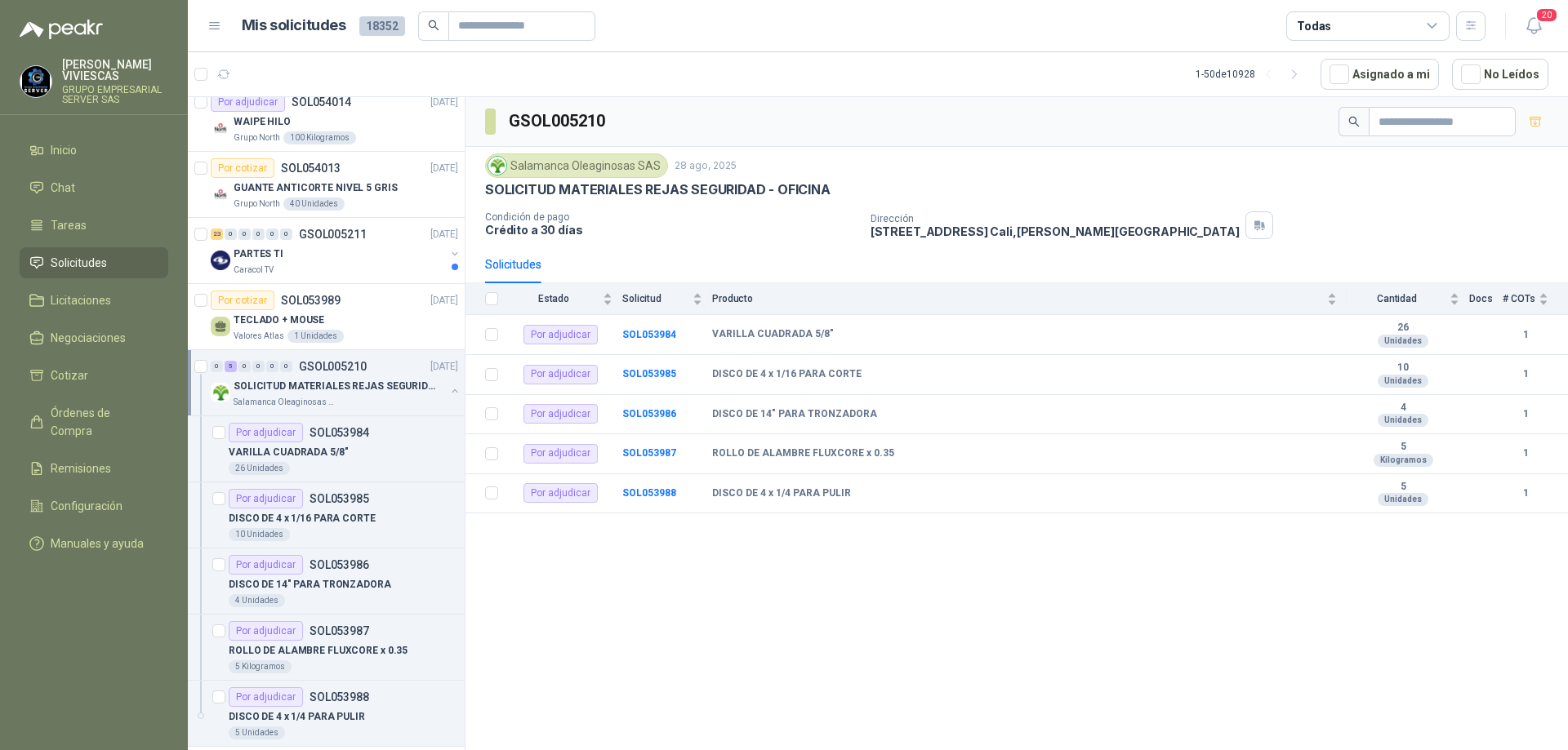
scroll to position [735, 0]
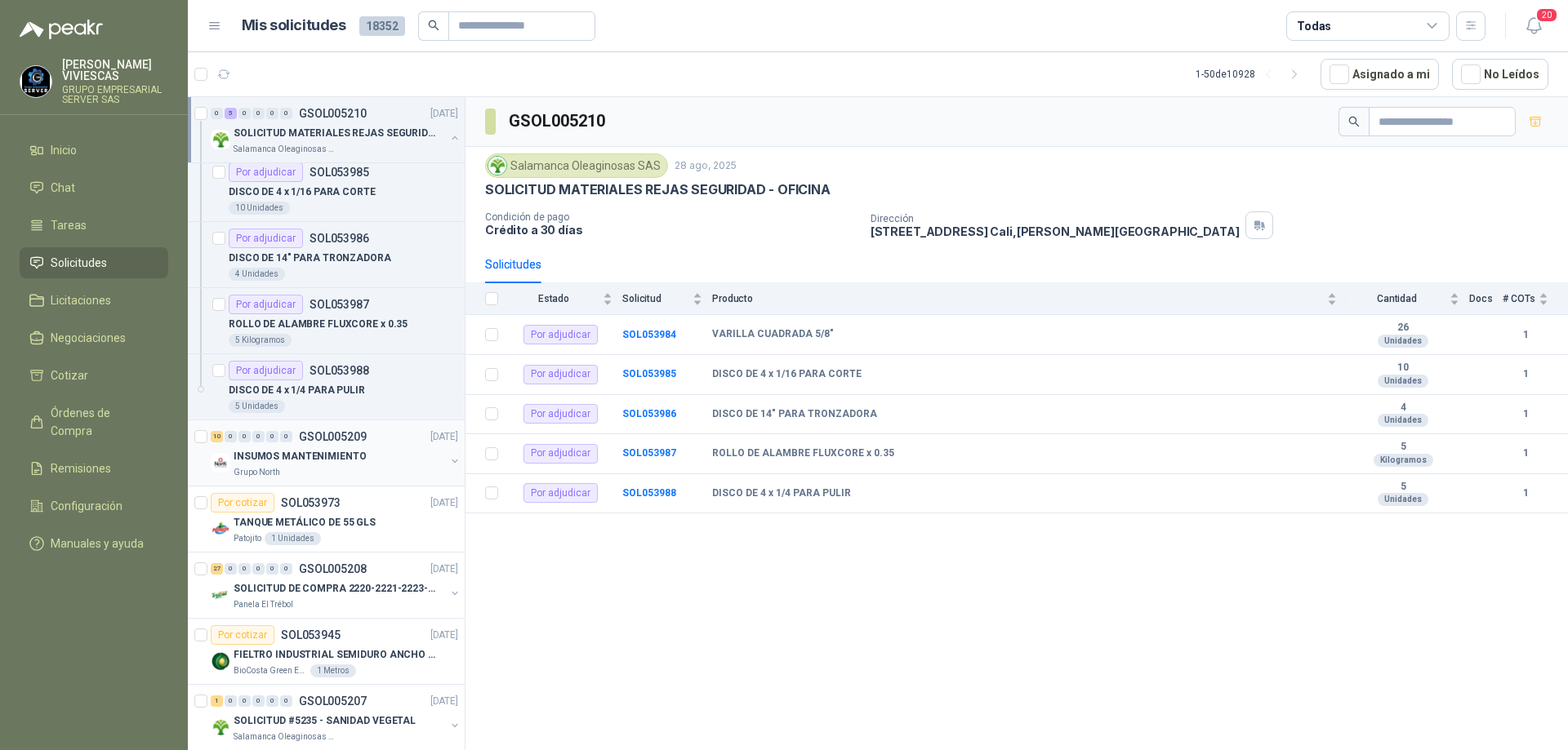
click at [366, 472] on div "Grupo North" at bounding box center [340, 472] width 211 height 13
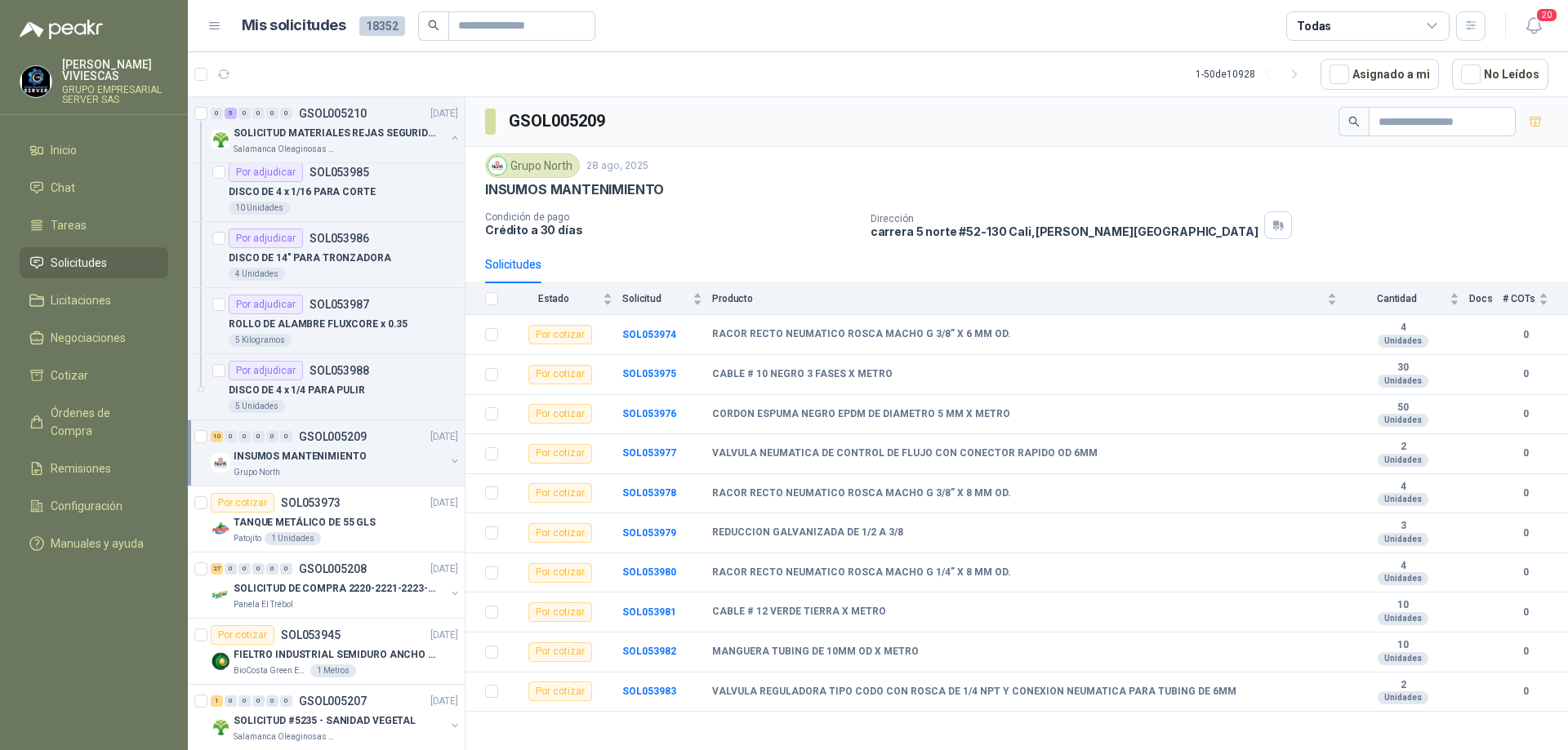
scroll to position [980, 0]
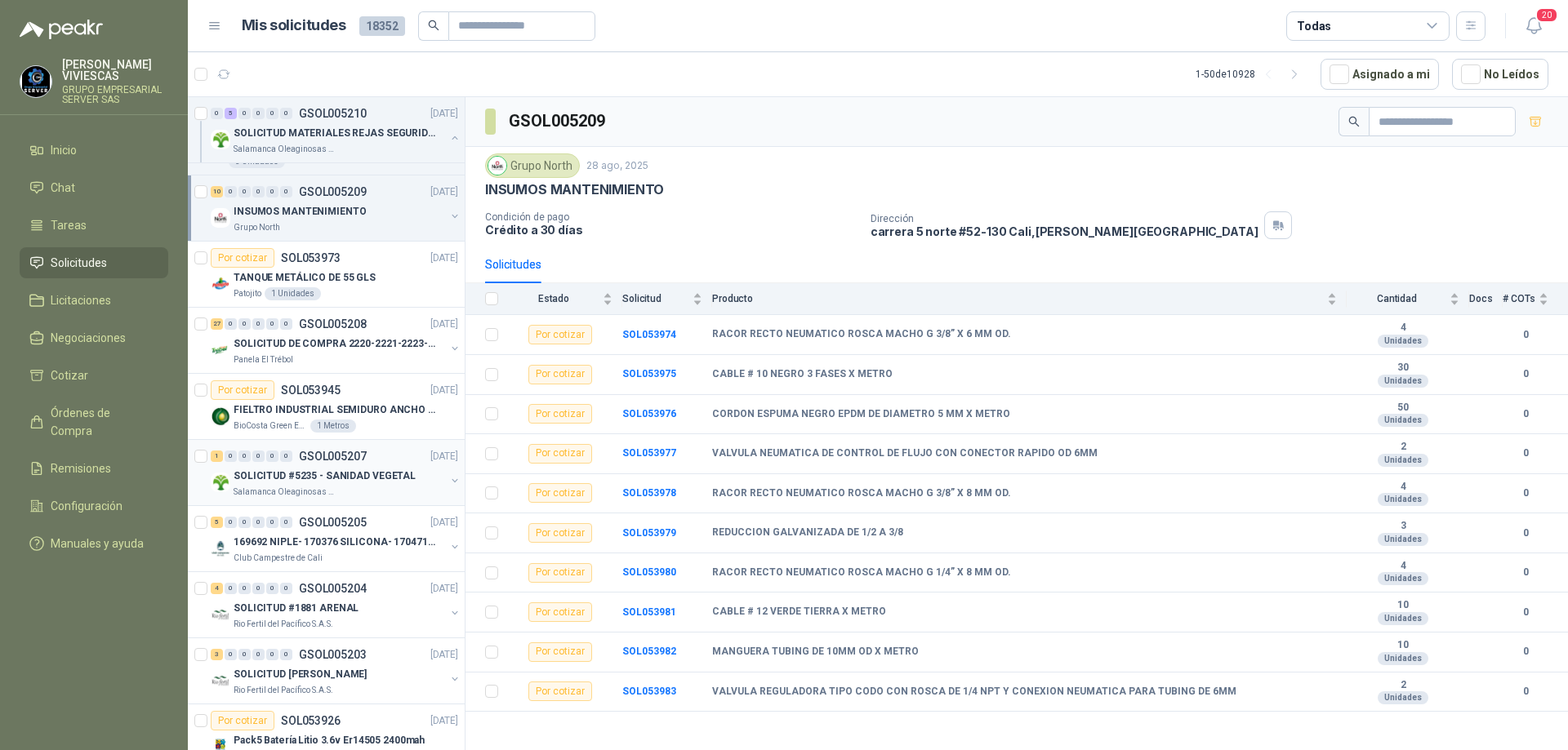
click at [368, 465] on div "1 0 0 0 0 0 GSOL005207 [DATE]" at bounding box center [335, 457] width 250 height 20
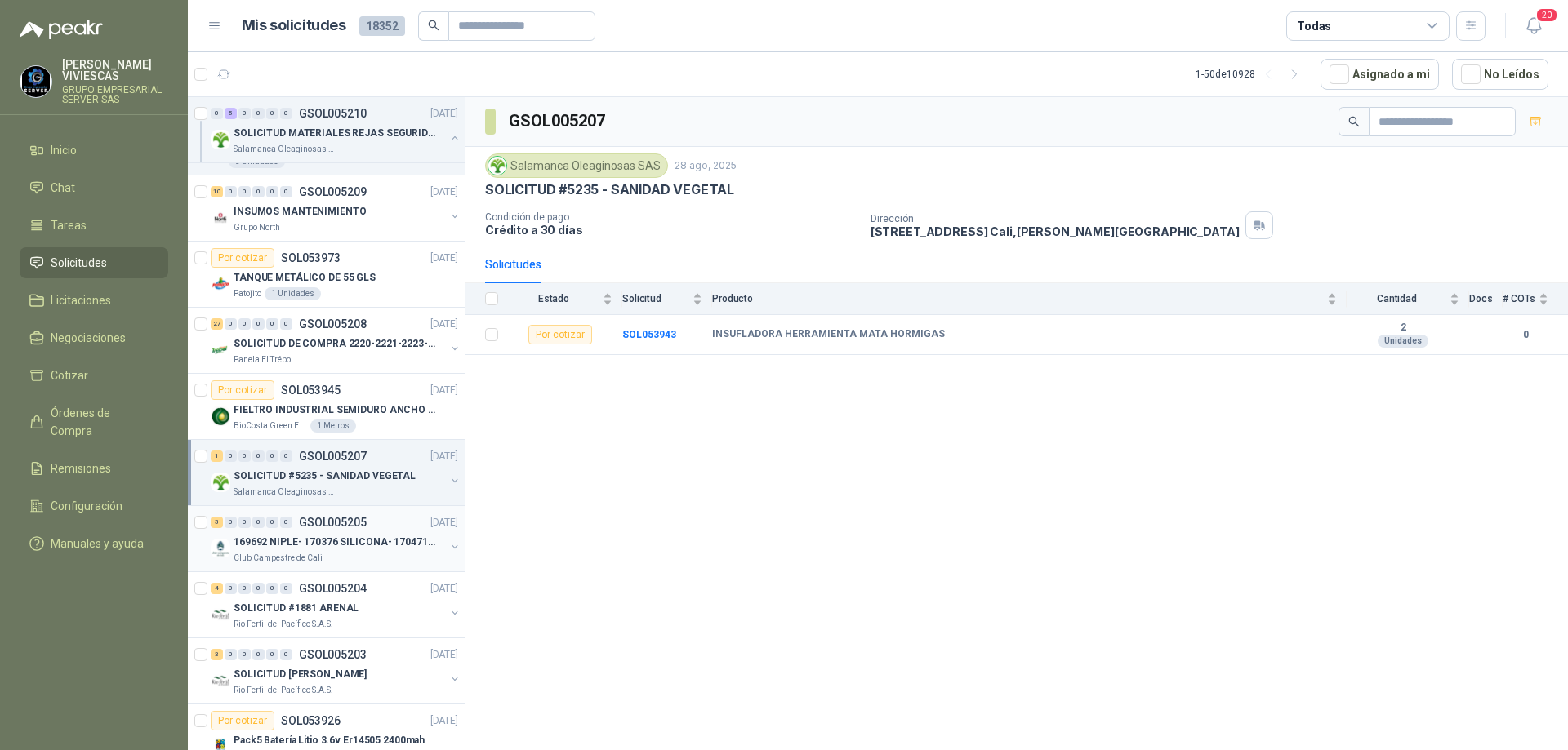
click at [391, 529] on div "5 0 0 0 0 0 GSOL005205 [DATE]" at bounding box center [335, 523] width 250 height 20
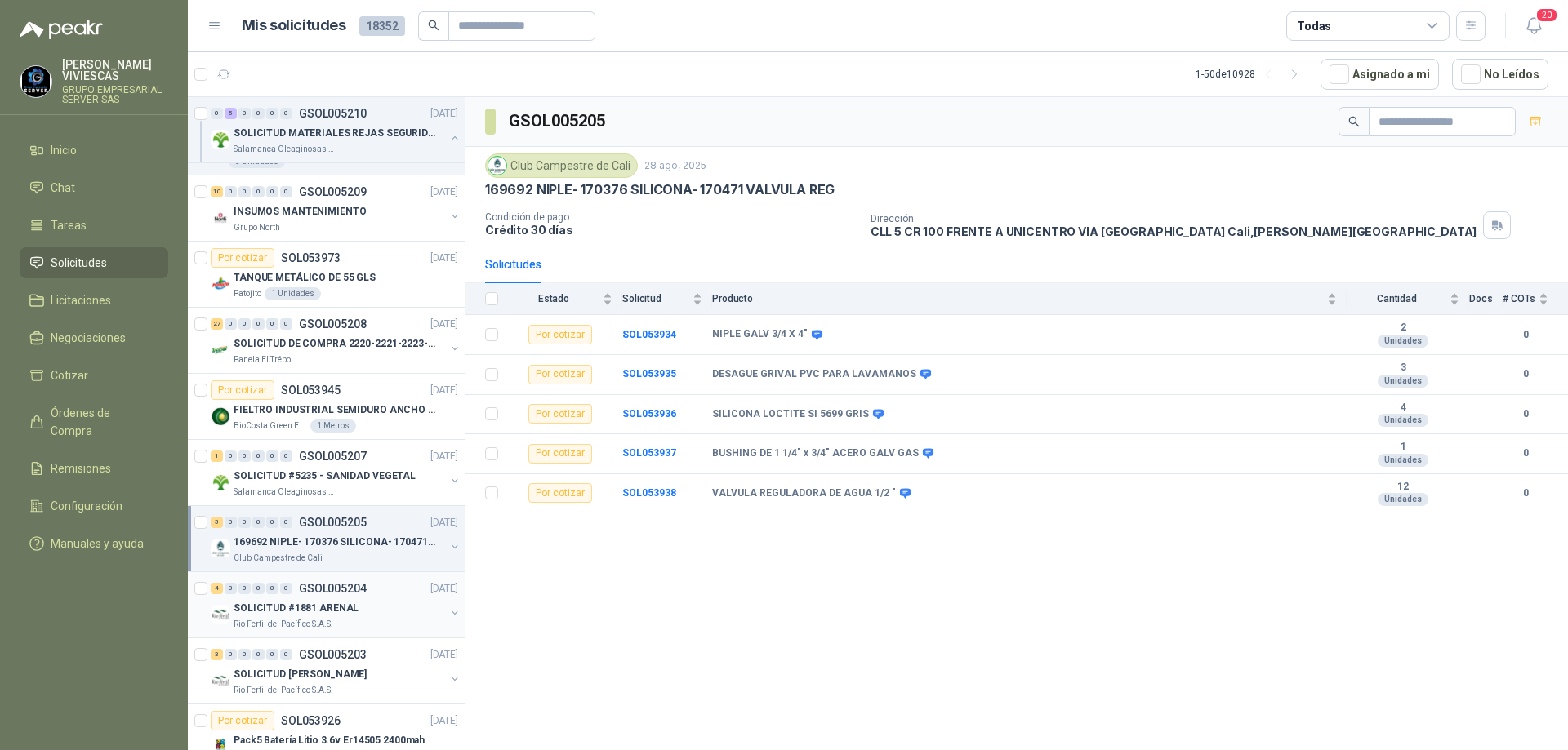
click at [387, 618] on div "Rio Fertil del Pacífico S.A.S." at bounding box center [340, 624] width 211 height 13
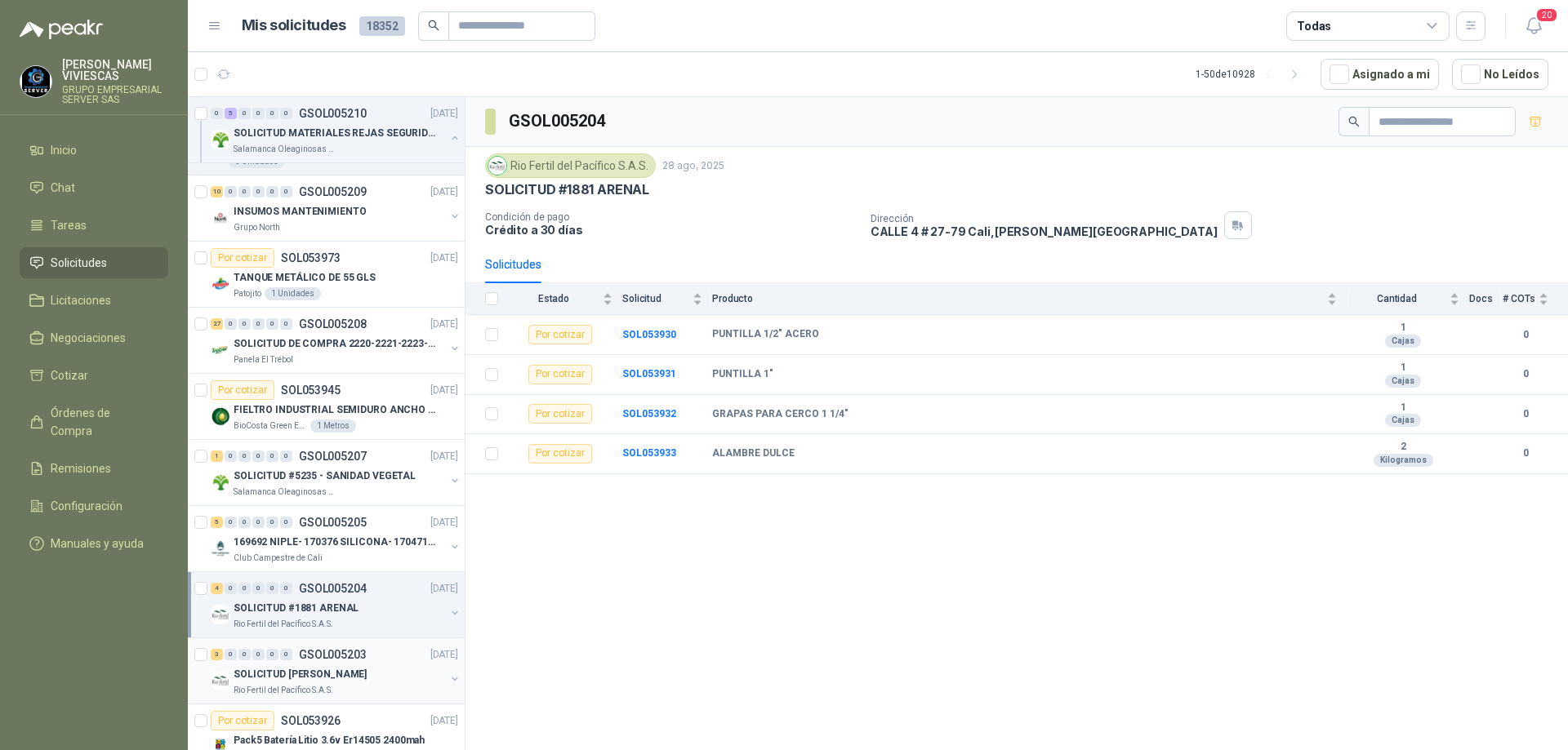
click at [397, 671] on div "SOLICITUD [PERSON_NAME]" at bounding box center [340, 675] width 211 height 20
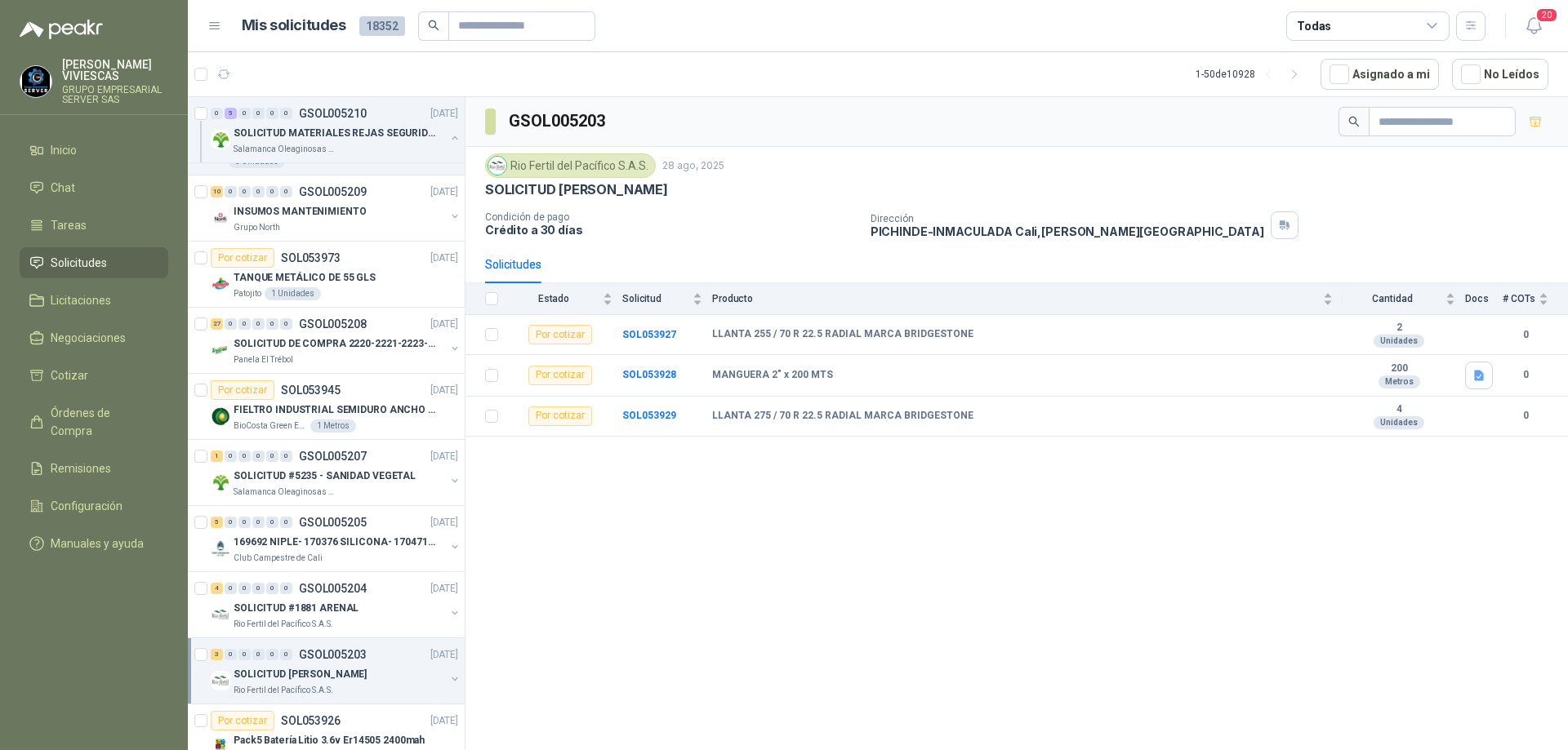
click at [211, 645] on link "3 0 0 0 0 0 GSOL005203 [DATE] SOLICITUD [PERSON_NAME] Rio Fertil [PERSON_NAME] …" at bounding box center [335, 671] width 250 height 52
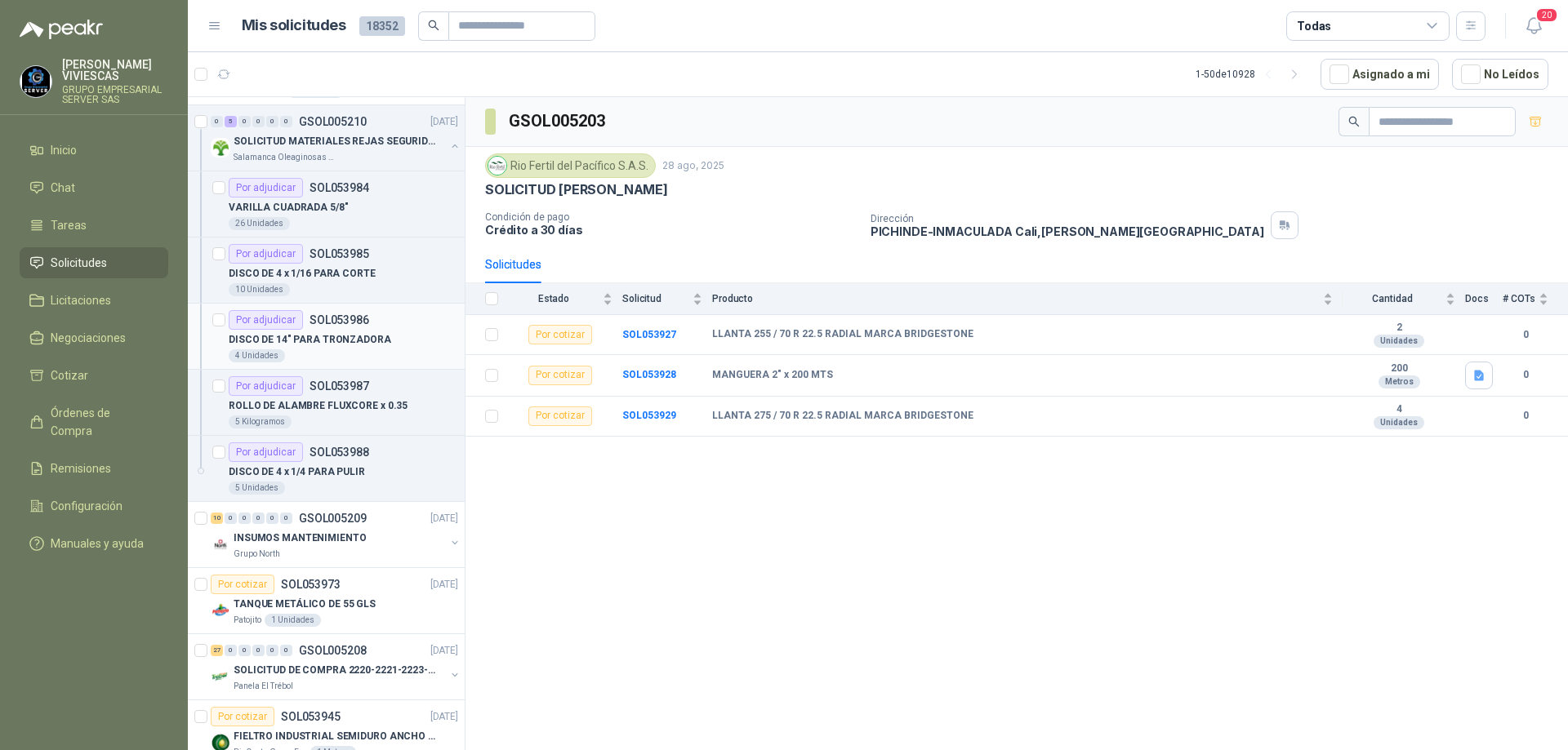
scroll to position [326, 0]
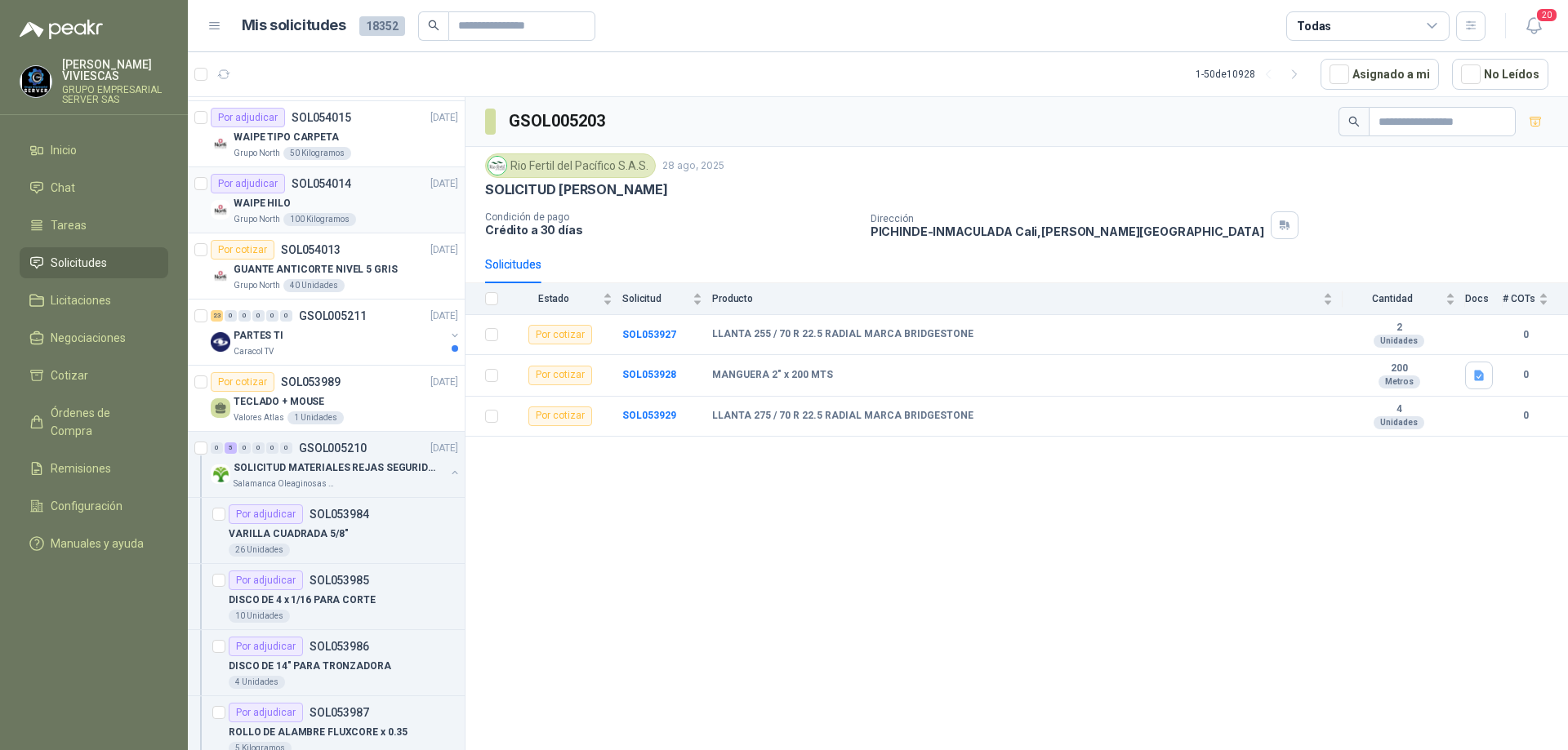
click at [361, 202] on div "WAIPE HILO" at bounding box center [346, 203] width 225 height 20
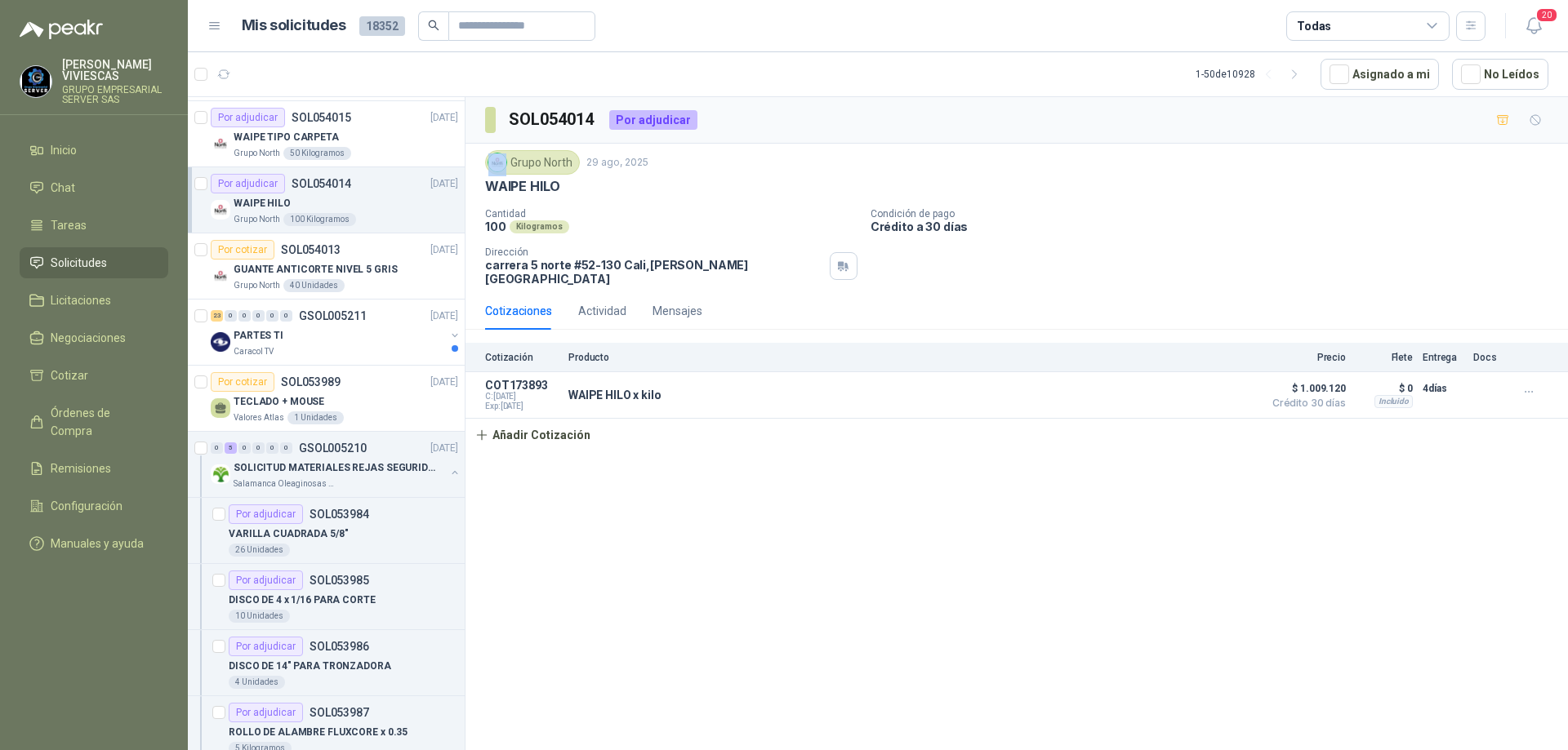
drag, startPoint x: 511, startPoint y: 159, endPoint x: 576, endPoint y: 164, distance: 65.2
click at [576, 164] on div "Grupo North" at bounding box center [532, 163] width 95 height 25
drag, startPoint x: 573, startPoint y: 162, endPoint x: 513, endPoint y: 164, distance: 60.0
click at [513, 164] on div "Grupo North" at bounding box center [532, 163] width 95 height 25
copy div "Grupo North"
